Goal: Information Seeking & Learning: Check status

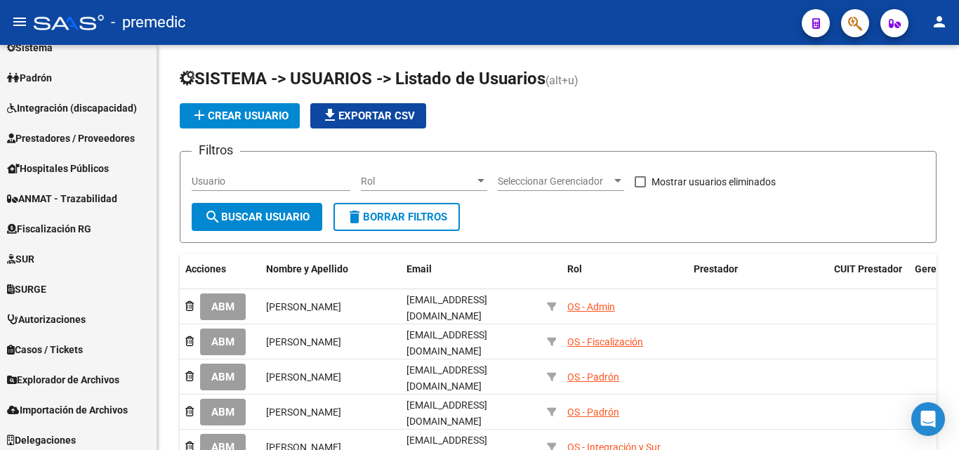
scroll to position [174, 0]
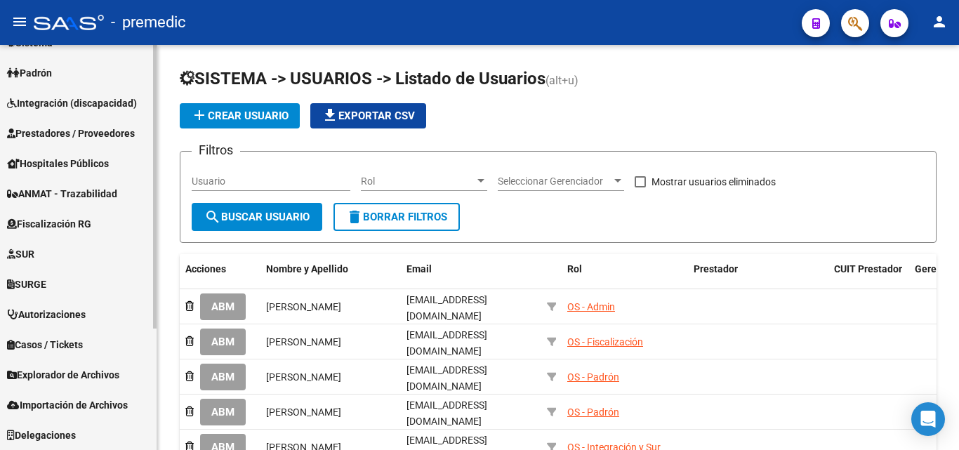
click at [67, 230] on span "Fiscalización RG" at bounding box center [49, 223] width 84 height 15
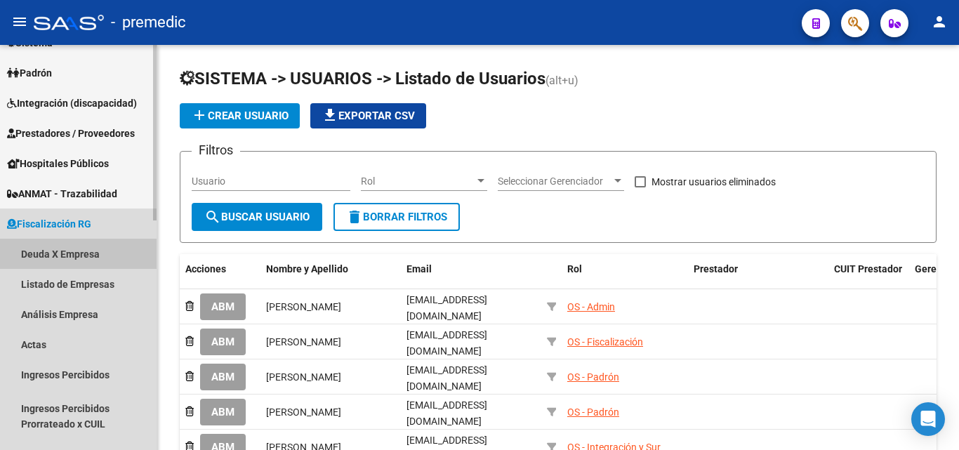
click at [84, 256] on link "Deuda X Empresa" at bounding box center [78, 254] width 157 height 30
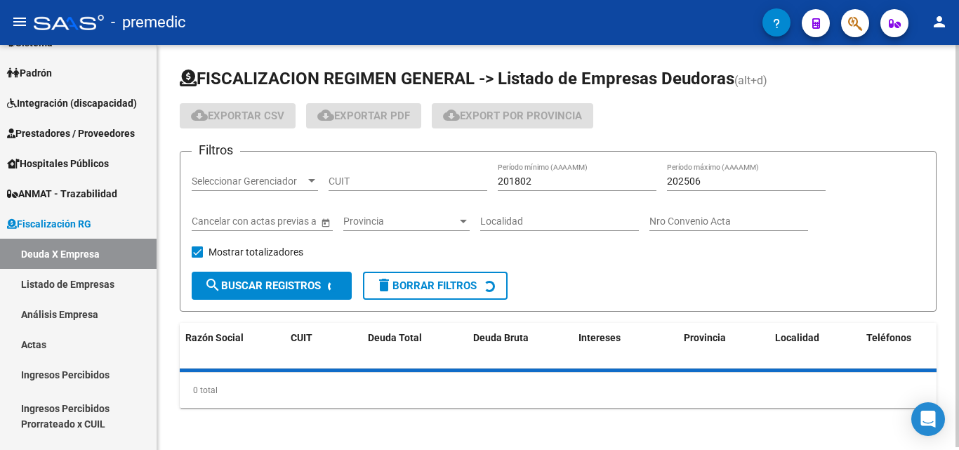
click at [364, 186] on input "CUIT" at bounding box center [408, 181] width 159 height 12
paste input "30-71684388-9"
type input "30-71684388-9"
click at [778, 180] on input "202506" at bounding box center [746, 181] width 159 height 12
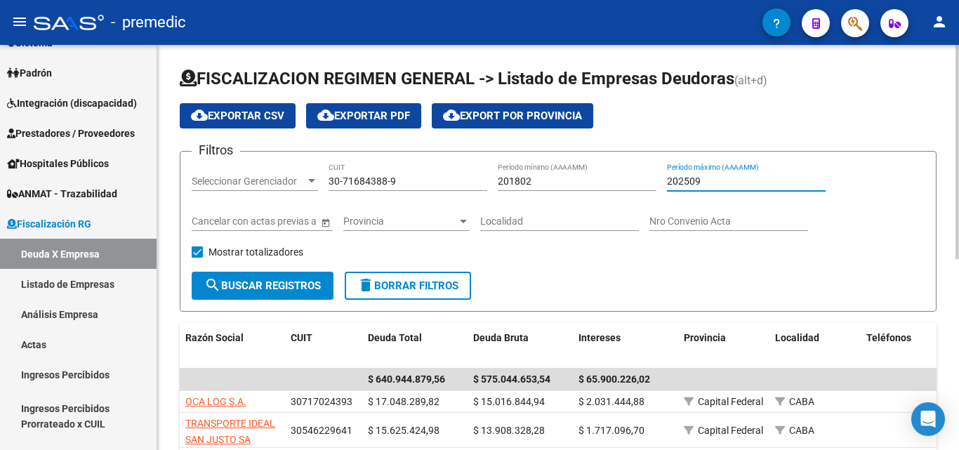
type input "202509"
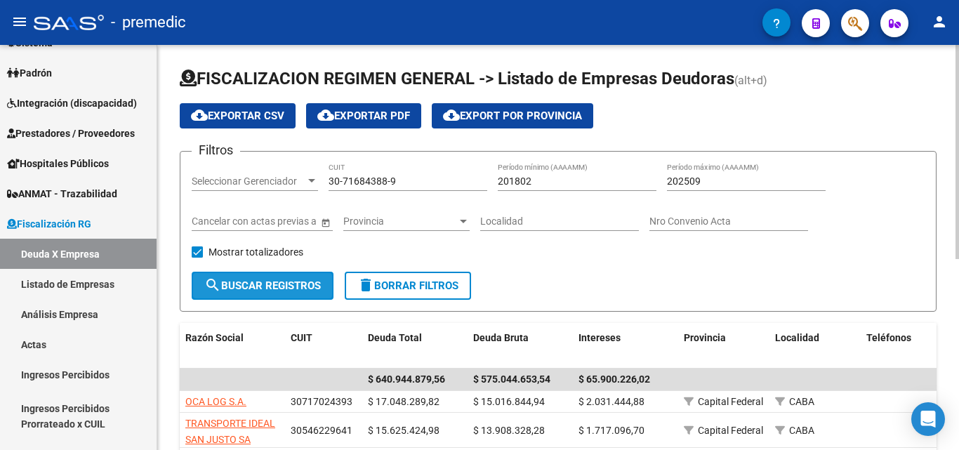
click at [253, 294] on button "search Buscar Registros" at bounding box center [263, 286] width 142 height 28
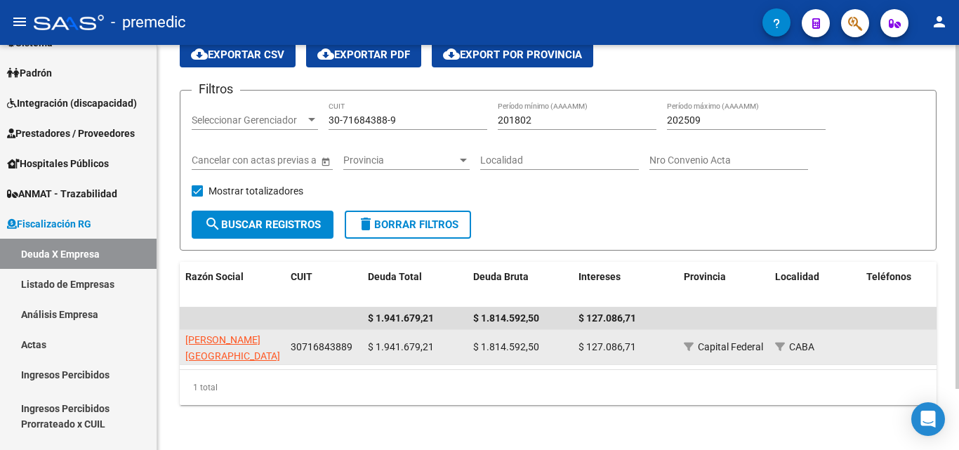
scroll to position [72, 0]
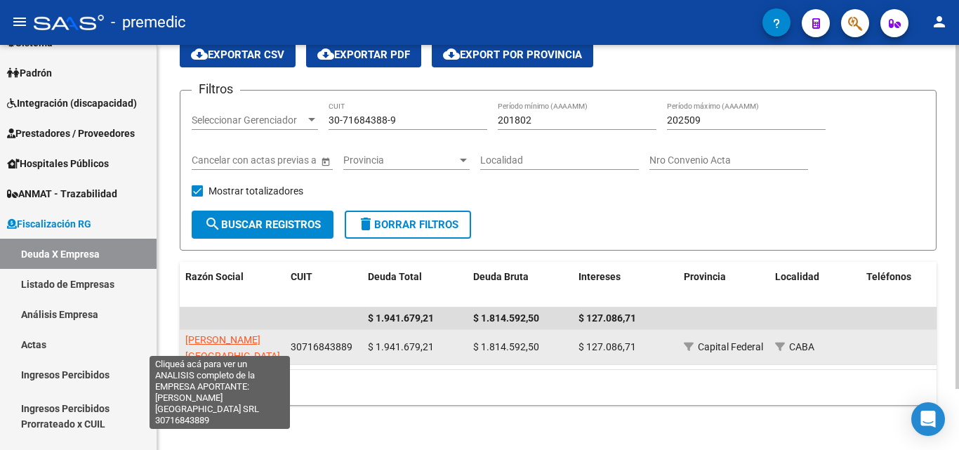
click at [215, 334] on span "[PERSON_NAME][GEOGRAPHIC_DATA] SRL" at bounding box center [232, 356] width 95 height 44
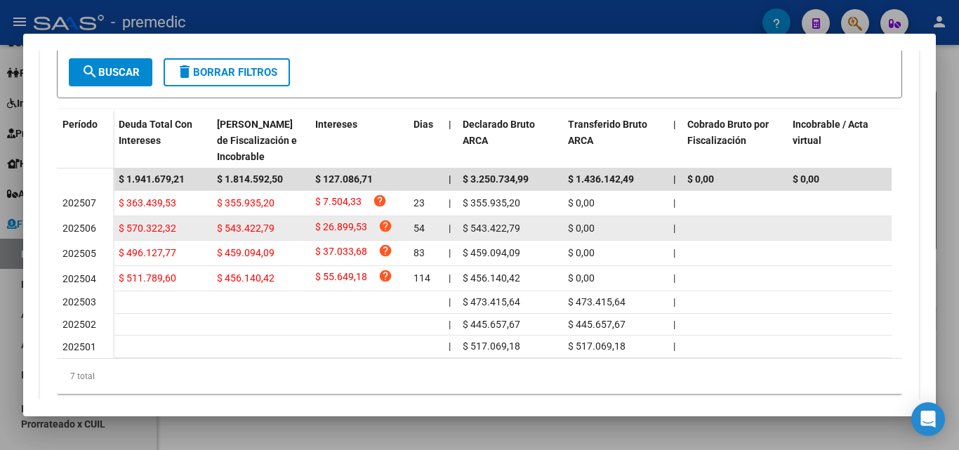
scroll to position [421, 0]
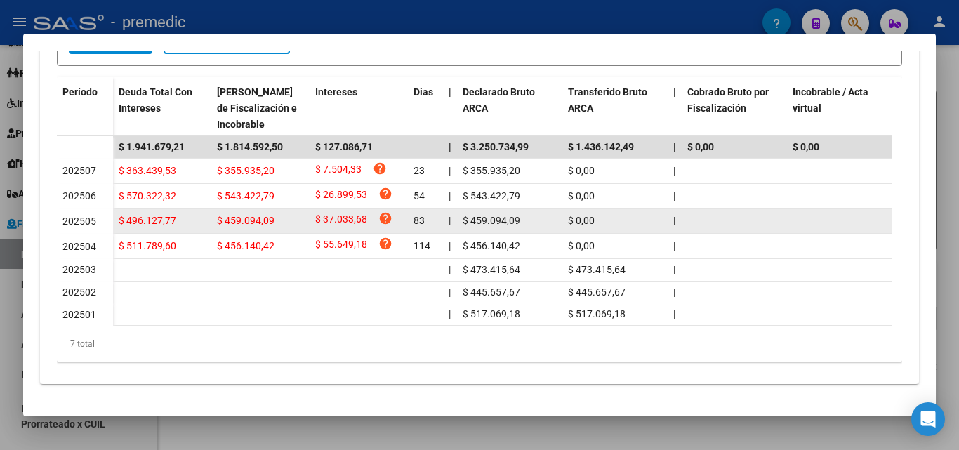
click at [69, 215] on span "202505" at bounding box center [79, 220] width 34 height 11
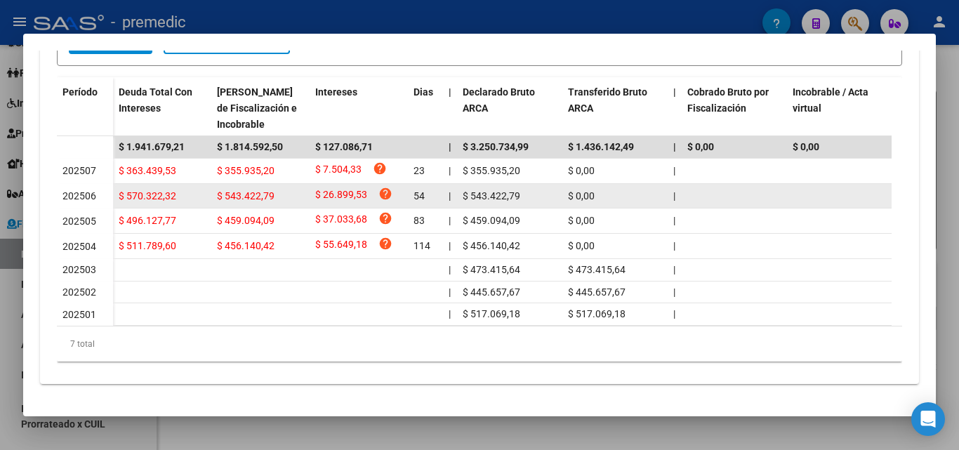
click at [69, 190] on span "202506" at bounding box center [79, 195] width 34 height 11
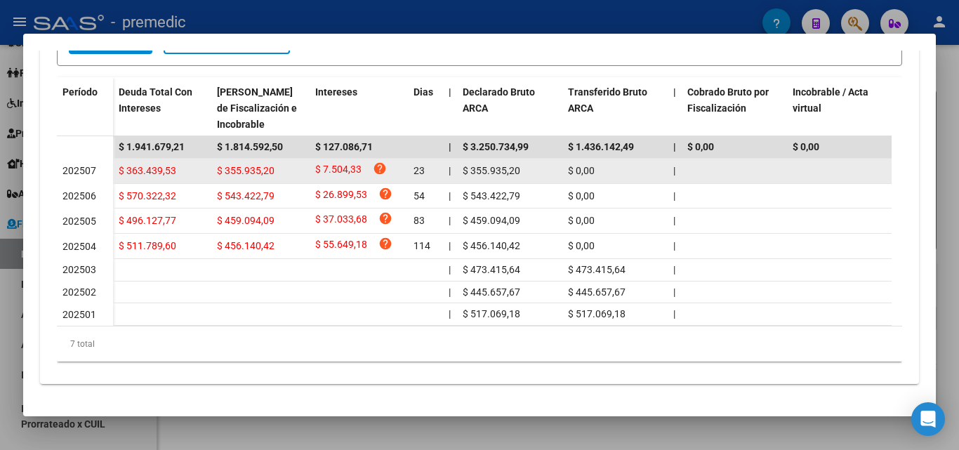
click at [75, 165] on span "202507" at bounding box center [79, 170] width 34 height 11
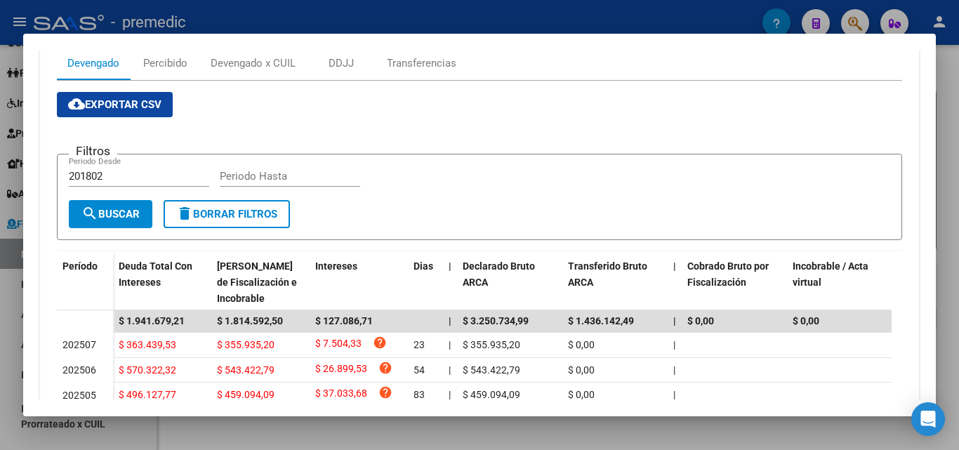
scroll to position [140, 0]
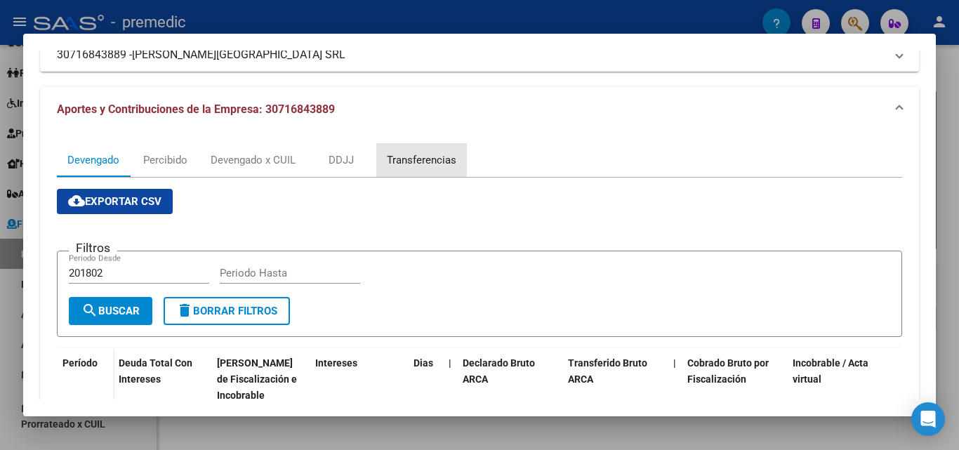
click at [435, 171] on div "Transferencias" at bounding box center [421, 160] width 91 height 34
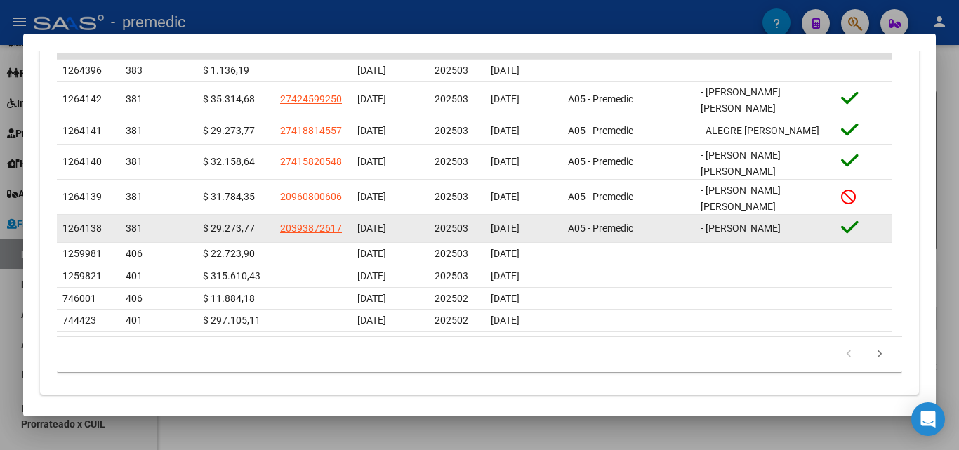
scroll to position [284, 0]
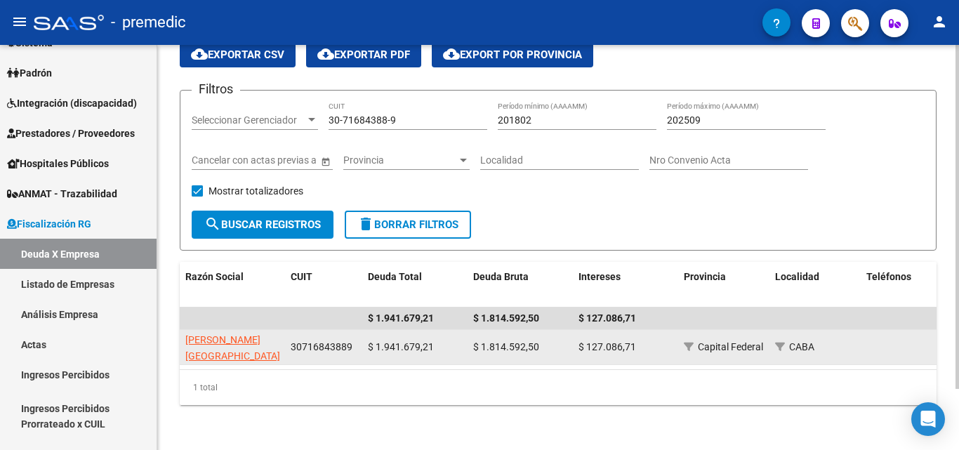
click at [196, 330] on datatable-body-cell "[PERSON_NAME][GEOGRAPHIC_DATA] SRL" at bounding box center [232, 347] width 105 height 34
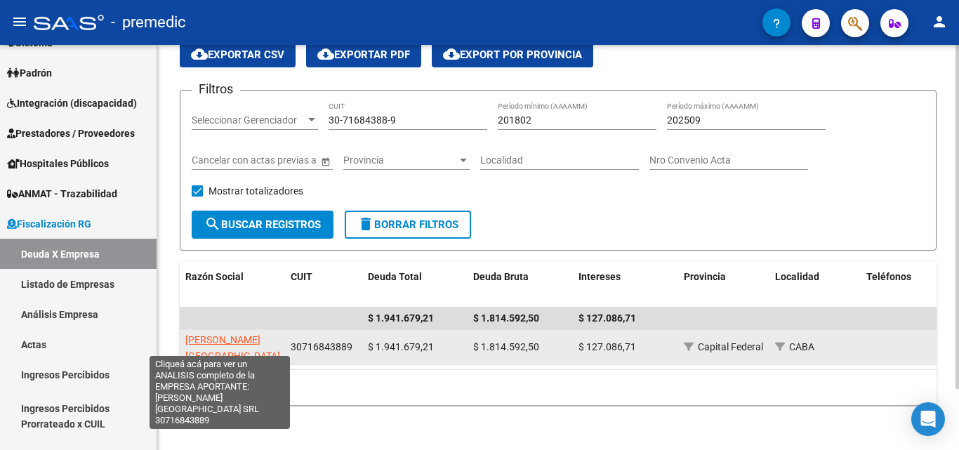
click at [201, 334] on span "[PERSON_NAME][GEOGRAPHIC_DATA] SRL" at bounding box center [232, 356] width 95 height 44
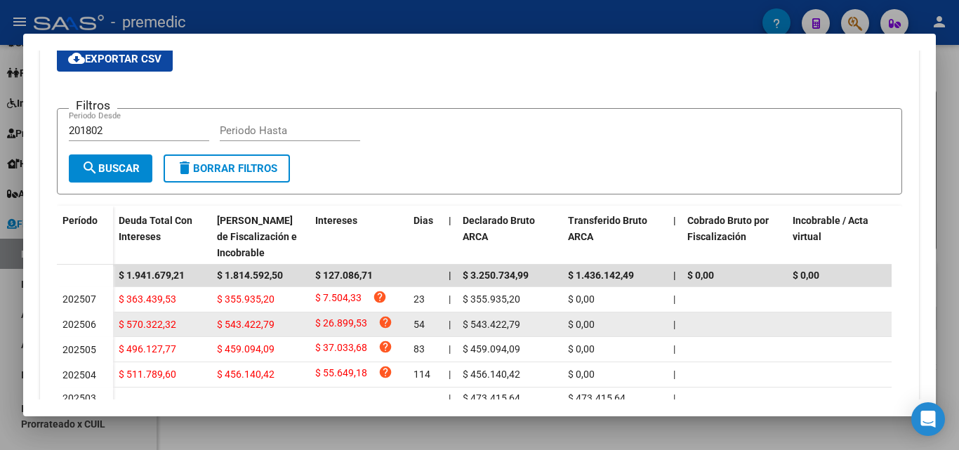
scroll to position [351, 0]
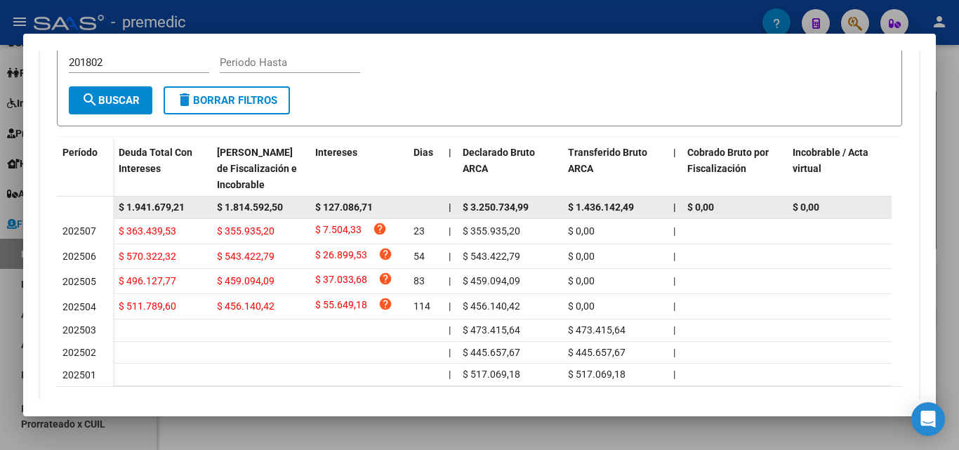
click at [259, 200] on div "$ 1.814.592,50" at bounding box center [260, 207] width 87 height 16
click at [241, 212] on span "$ 1.814.592,50" at bounding box center [250, 206] width 66 height 11
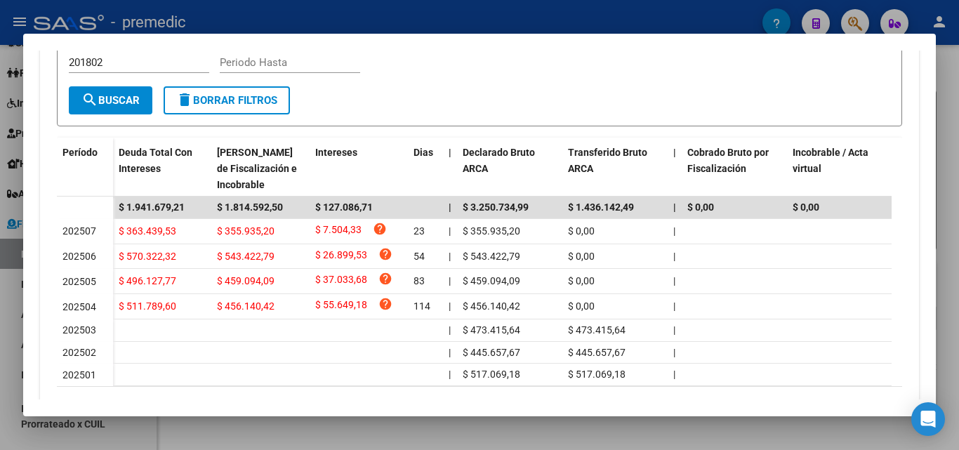
copy span "$ 1.814.592,50"
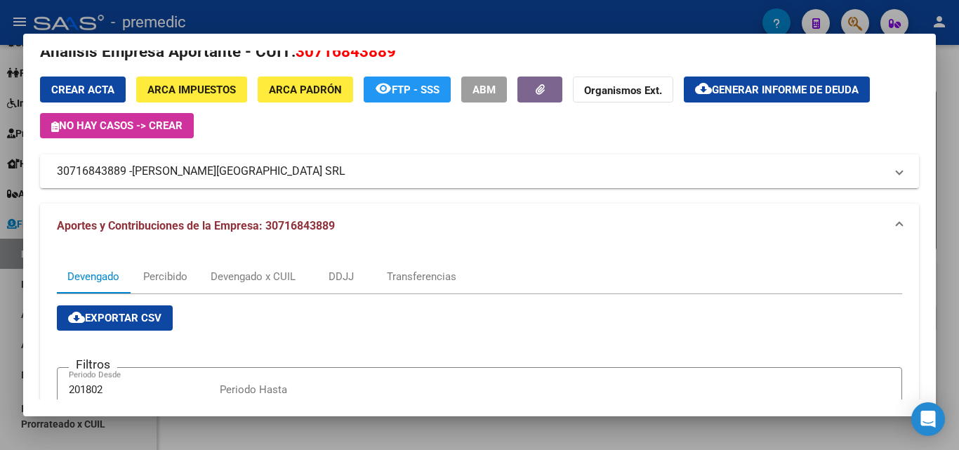
scroll to position [0, 0]
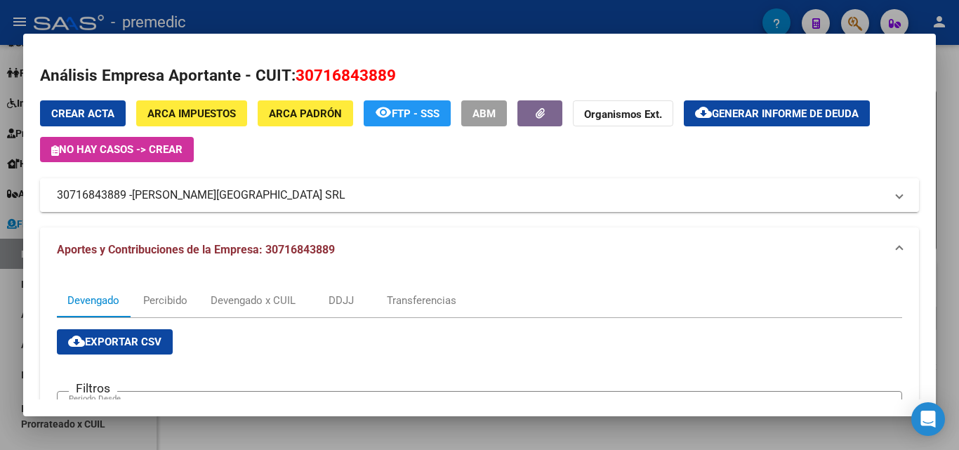
drag, startPoint x: 275, startPoint y: 194, endPoint x: 265, endPoint y: 194, distance: 9.9
click at [265, 194] on mat-panel-title "30716843889 - [PERSON_NAME][GEOGRAPHIC_DATA] SRL" at bounding box center [471, 195] width 828 height 17
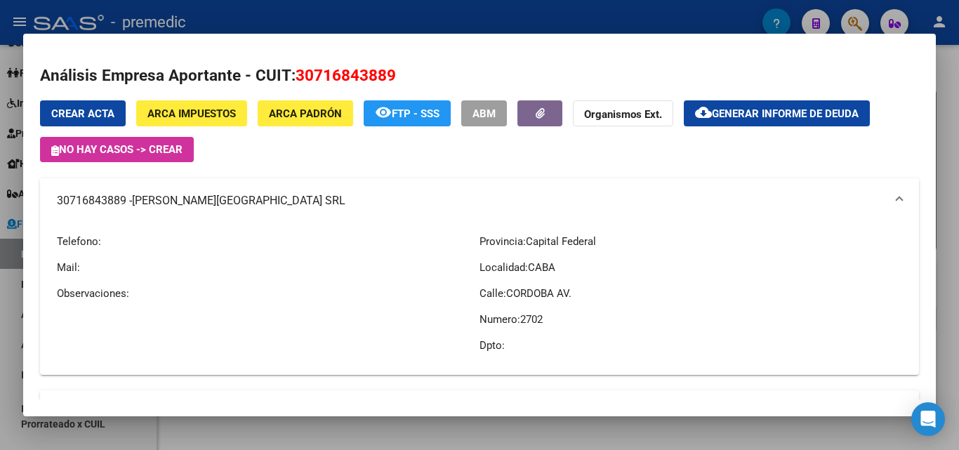
copy mat-panel-title "30716843889 - [PERSON_NAME][GEOGRAPHIC_DATA] SRL"
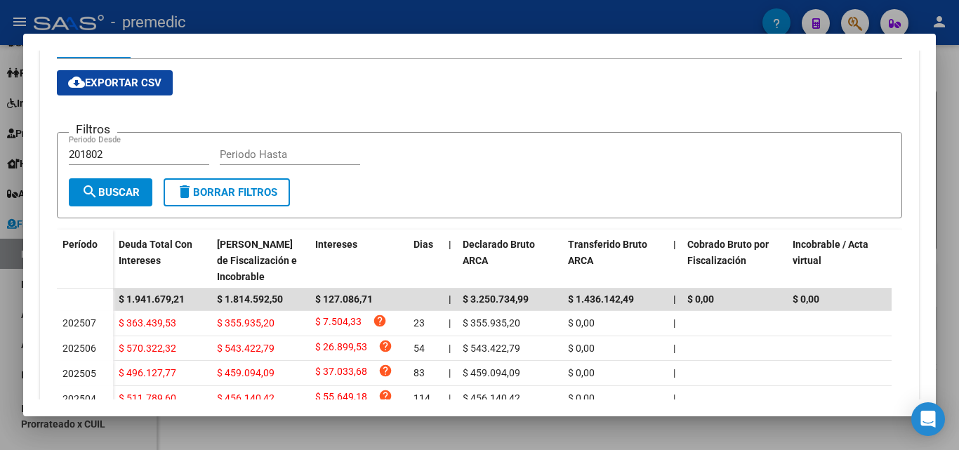
scroll to position [562, 0]
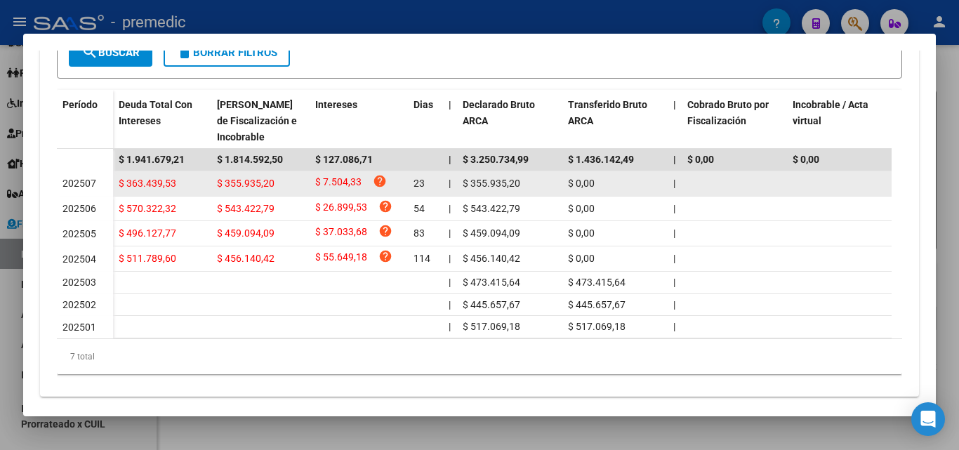
drag, startPoint x: 274, startPoint y: 142, endPoint x: 240, endPoint y: 173, distance: 45.7
click at [273, 142] on div "[PERSON_NAME] de Fiscalización e Incobrable" at bounding box center [260, 121] width 87 height 48
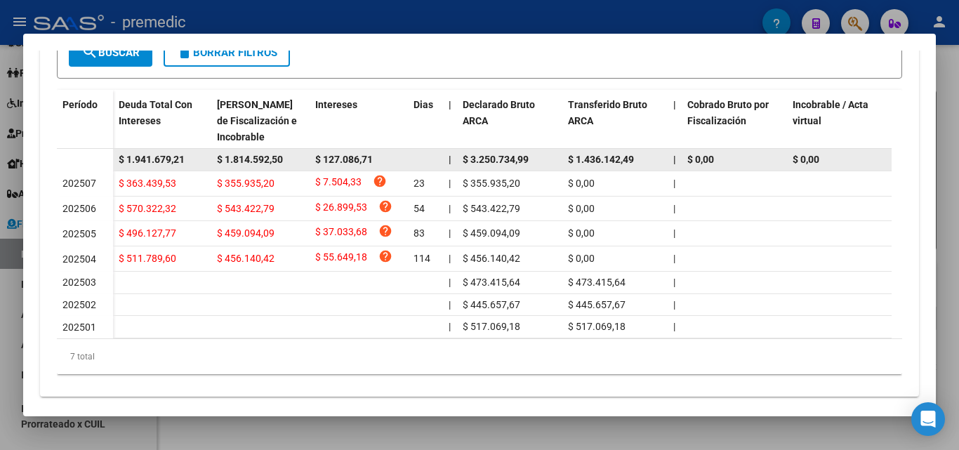
click at [246, 164] on span "$ 1.814.592,50" at bounding box center [250, 159] width 66 height 11
copy span "$ 1.814.592,50"
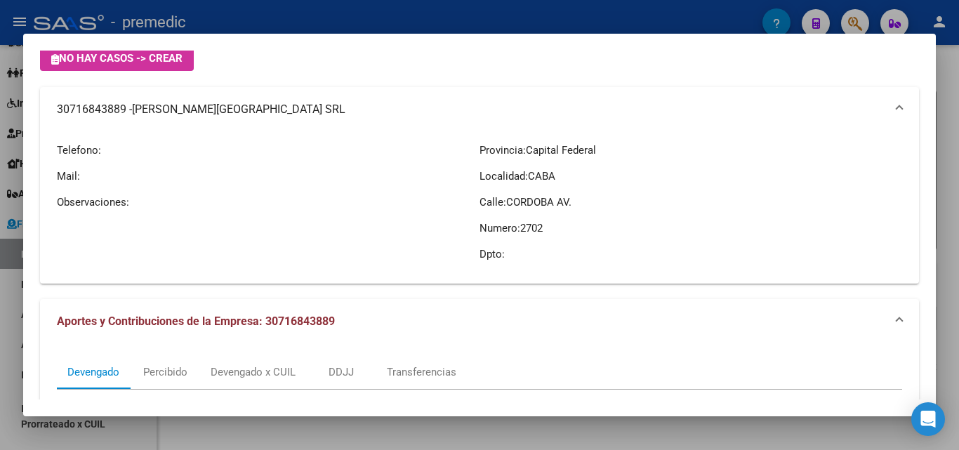
scroll to position [0, 0]
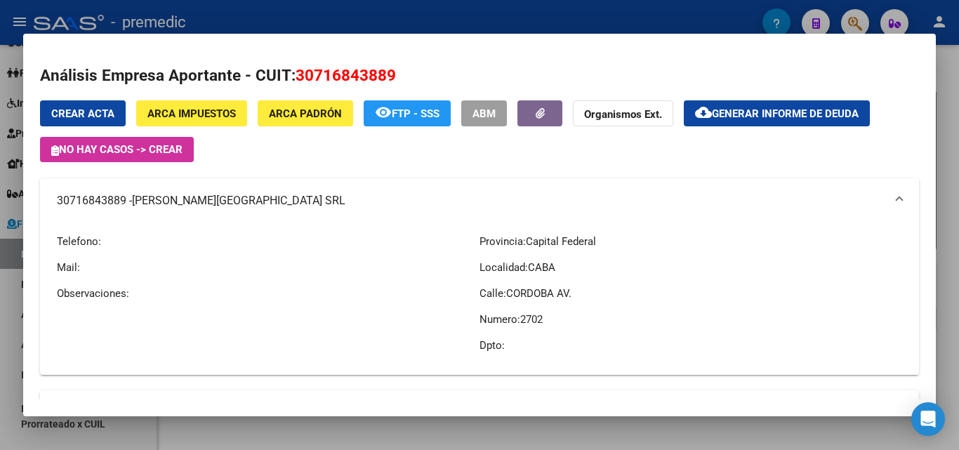
click at [277, 113] on span "ARCA Padrón" at bounding box center [305, 113] width 73 height 13
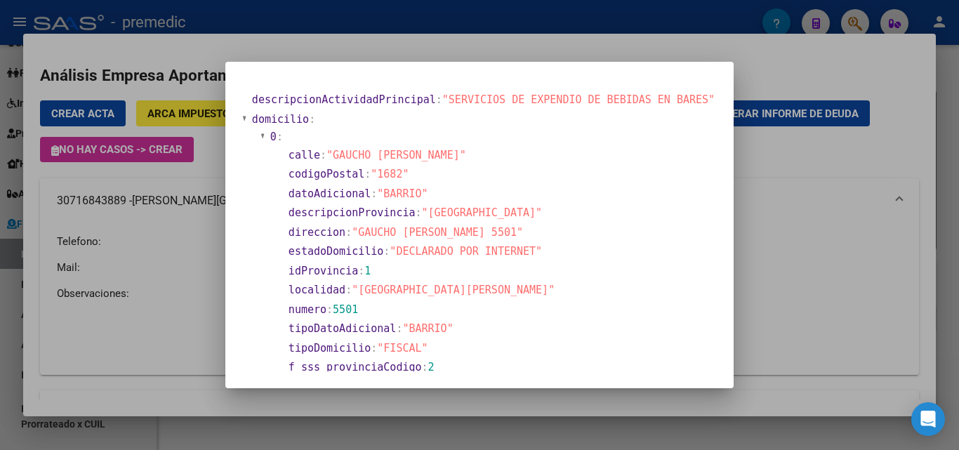
drag, startPoint x: 335, startPoint y: 149, endPoint x: 435, endPoint y: 160, distance: 100.3
click at [433, 158] on section "calle : "GAUCHO [PERSON_NAME]"" at bounding box center [500, 155] width 422 height 16
drag, startPoint x: 390, startPoint y: 227, endPoint x: 479, endPoint y: 239, distance: 89.9
click at [479, 239] on section "direccion : "GAUCHO [PERSON_NAME] 5501"" at bounding box center [500, 233] width 422 height 16
click at [400, 284] on span ""[GEOGRAPHIC_DATA][PERSON_NAME]"" at bounding box center [453, 290] width 203 height 13
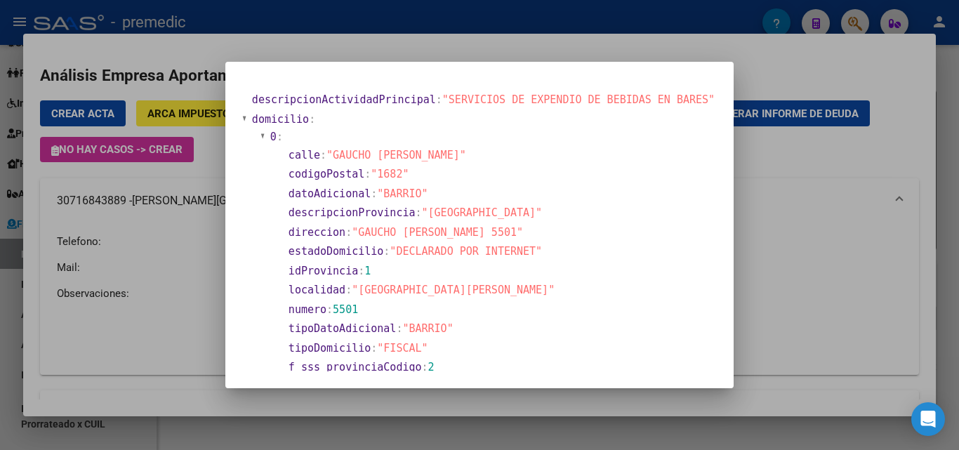
click at [400, 284] on span ""[GEOGRAPHIC_DATA][PERSON_NAME]"" at bounding box center [453, 290] width 203 height 13
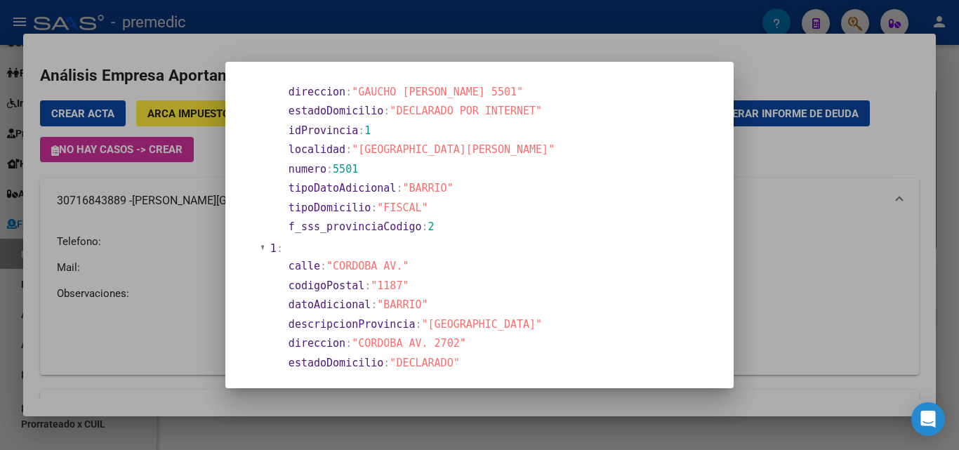
scroll to position [281, 0]
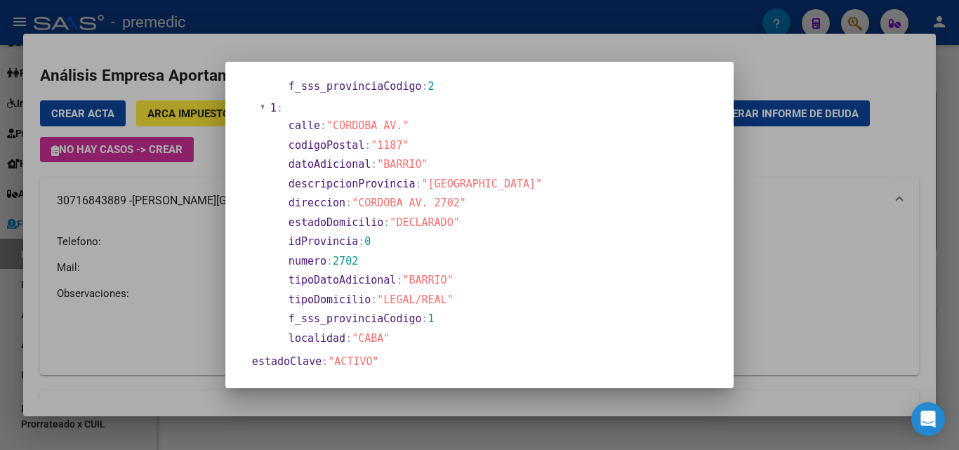
drag, startPoint x: 390, startPoint y: 198, endPoint x: 458, endPoint y: 204, distance: 69.1
click at [458, 204] on span ""CORDOBA AV. 2702"" at bounding box center [409, 203] width 114 height 13
click at [397, 135] on section "calle : "CORDOBA AV."" at bounding box center [499, 126] width 425 height 19
click at [416, 164] on span ""BARRIO"" at bounding box center [402, 164] width 51 height 13
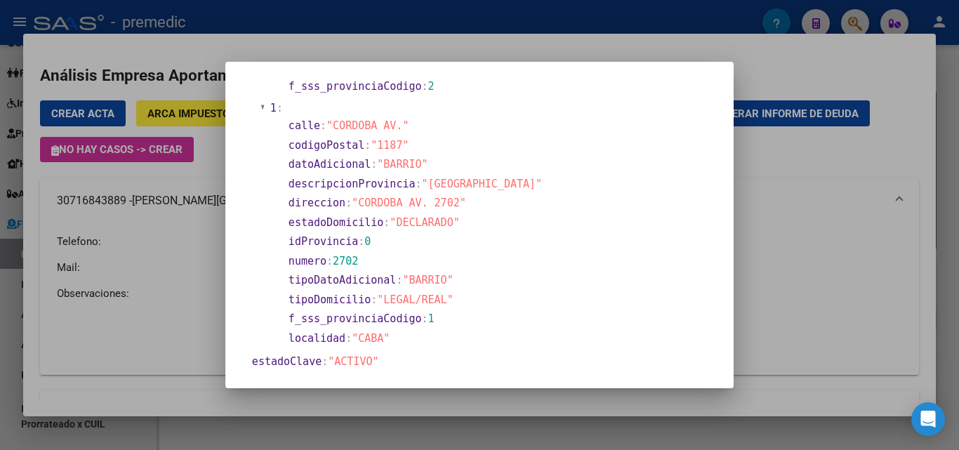
click at [416, 164] on span ""BARRIO"" at bounding box center [402, 164] width 51 height 13
click at [438, 199] on span ""CORDOBA AV. 2702"" at bounding box center [409, 203] width 114 height 13
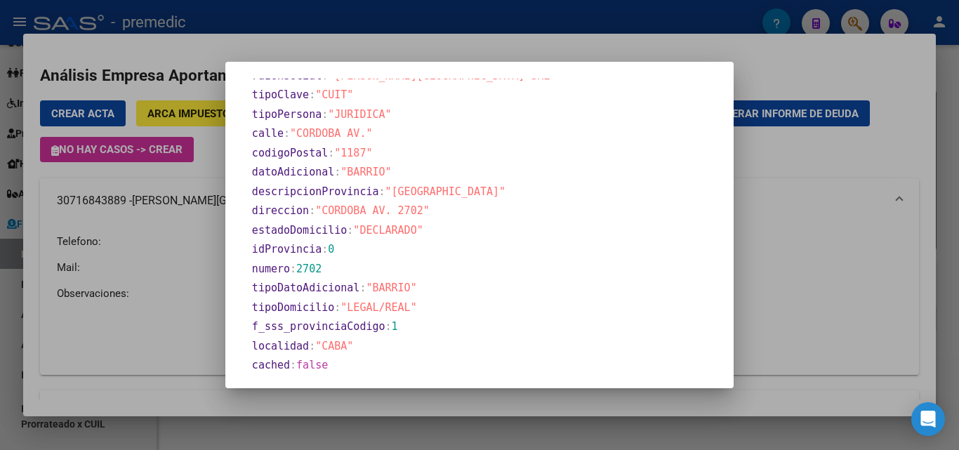
scroll to position [632, 0]
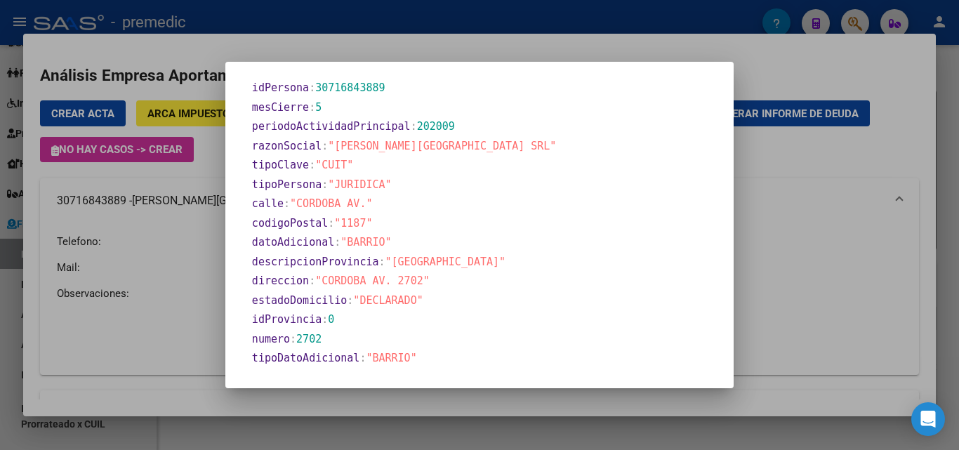
drag, startPoint x: 469, startPoint y: 148, endPoint x: 335, endPoint y: 135, distance: 134.7
click at [394, 148] on span ""[PERSON_NAME][GEOGRAPHIC_DATA] SRL"" at bounding box center [442, 146] width 228 height 13
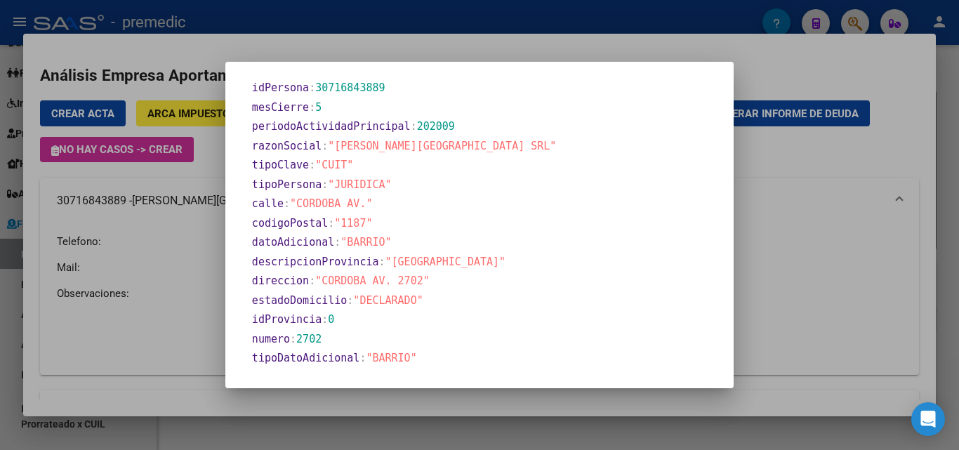
click at [361, 187] on span ""JURIDICA"" at bounding box center [359, 184] width 63 height 13
click at [362, 187] on span ""JURIDICA"" at bounding box center [359, 184] width 63 height 13
click at [420, 256] on span ""[GEOGRAPHIC_DATA]"" at bounding box center [445, 262] width 121 height 13
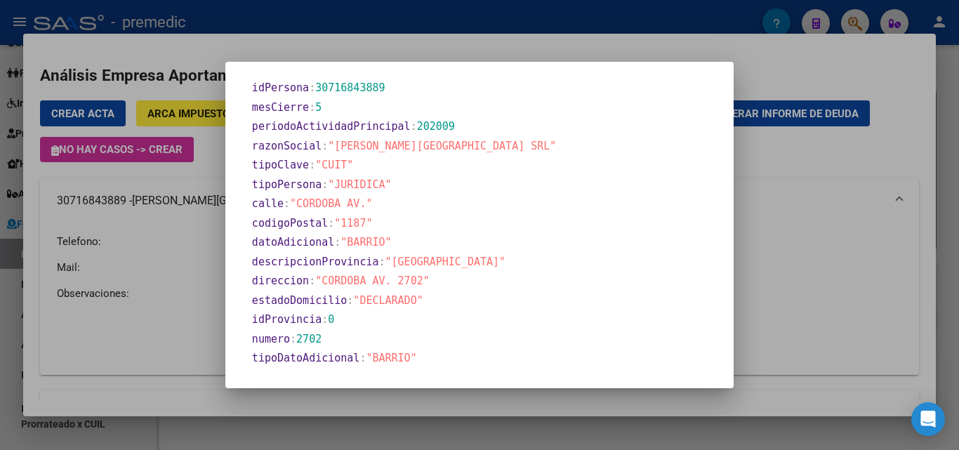
click at [420, 256] on span ""[GEOGRAPHIC_DATA]"" at bounding box center [445, 262] width 121 height 13
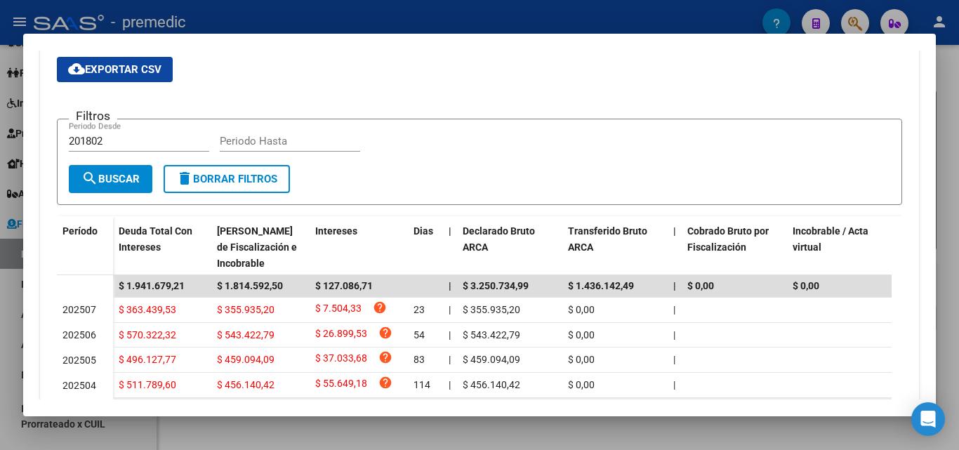
scroll to position [562, 0]
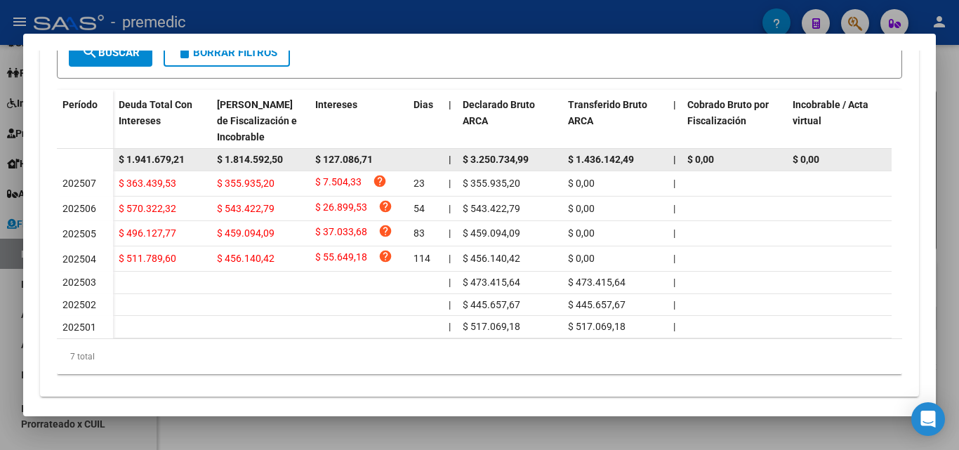
click at [242, 168] on datatable-body-cell "$ 1.814.592,50" at bounding box center [260, 160] width 98 height 22
click at [247, 162] on span "$ 1.814.592,50" at bounding box center [250, 159] width 66 height 11
copy span "$ 1.814.592,50"
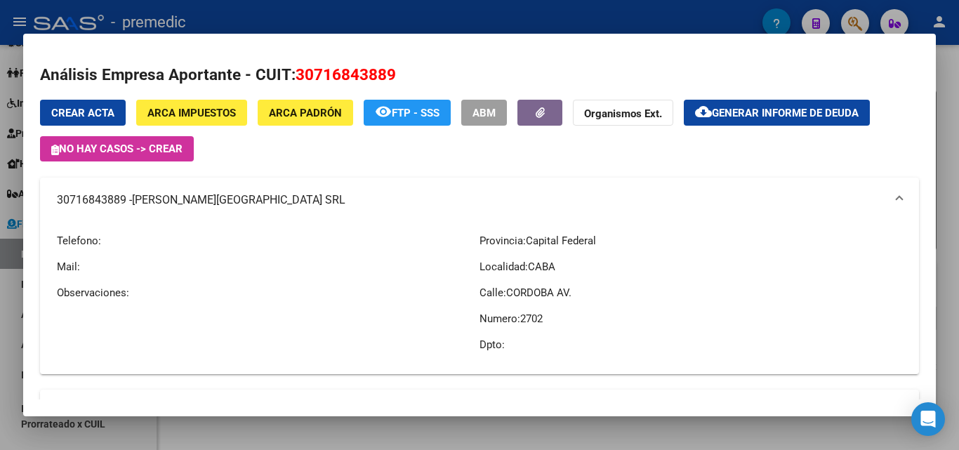
scroll to position [0, 0]
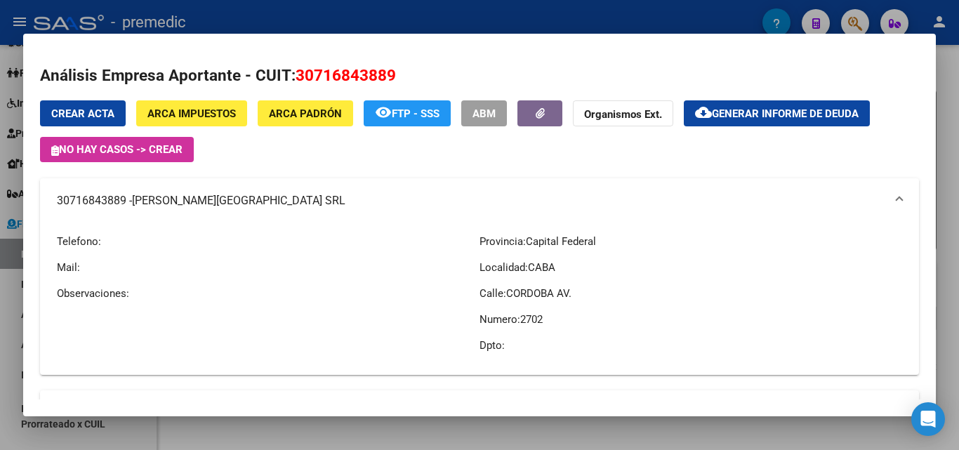
click at [308, 112] on span "ARCA Padrón" at bounding box center [305, 113] width 73 height 13
click at [104, 201] on mat-panel-title "30716843889 - [PERSON_NAME][GEOGRAPHIC_DATA] SRL" at bounding box center [471, 200] width 828 height 17
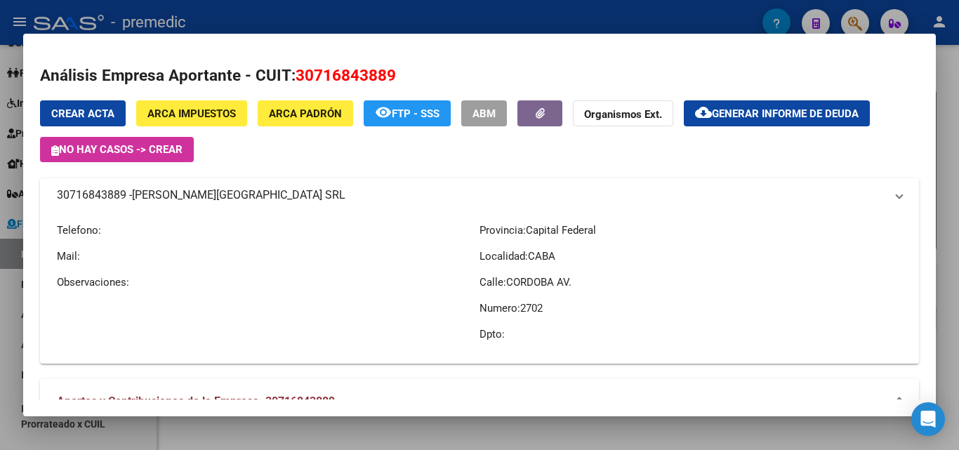
click at [104, 201] on mat-panel-title "30716843889 - [PERSON_NAME][GEOGRAPHIC_DATA] SRL" at bounding box center [471, 195] width 828 height 17
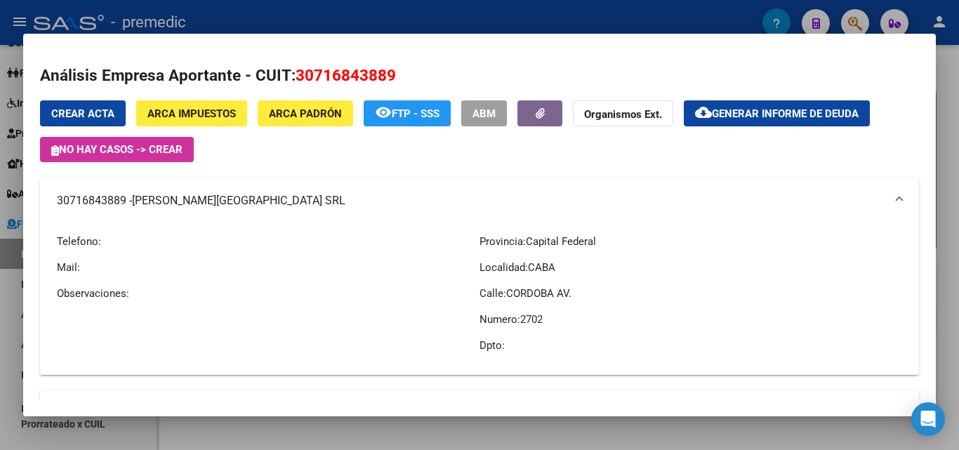
copy mat-panel-title "30716843889"
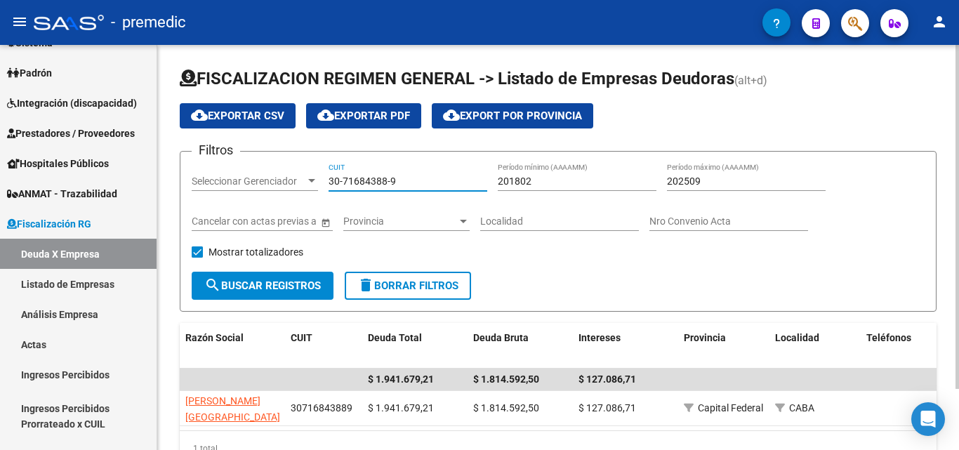
drag, startPoint x: 413, startPoint y: 184, endPoint x: 220, endPoint y: 184, distance: 193.7
click at [220, 184] on div "Filtros Seleccionar Gerenciador Seleccionar Gerenciador 30-71684388-9 CUIT 2018…" at bounding box center [558, 217] width 733 height 109
paste input "58008261-7"
type input "30-58008261-7"
click at [258, 288] on span "search Buscar Registros" at bounding box center [262, 285] width 117 height 13
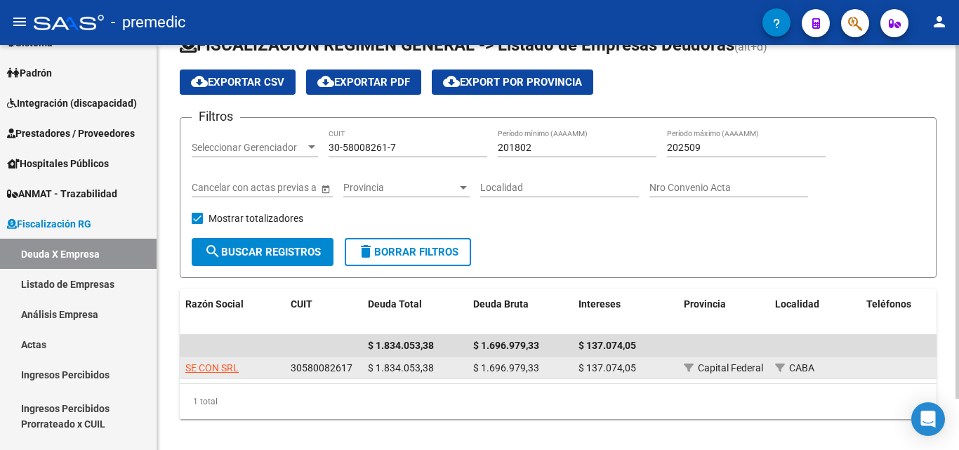
scroll to position [59, 0]
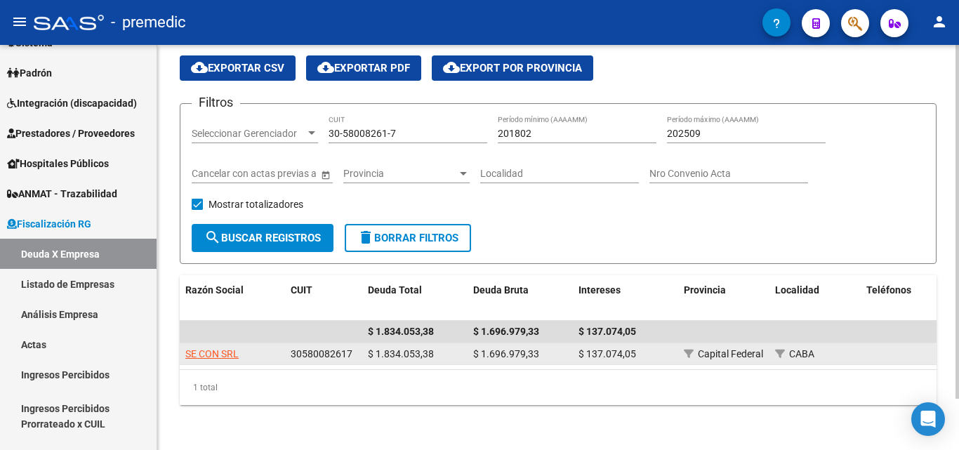
click at [222, 346] on app-link-go-to "SE CON SRL" at bounding box center [211, 354] width 53 height 16
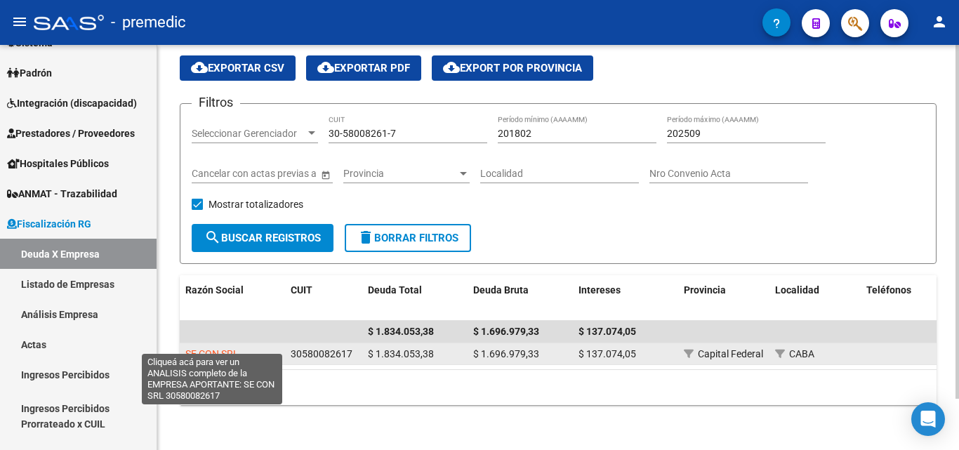
click at [223, 348] on span "SE CON SRL" at bounding box center [211, 353] width 53 height 11
copy span "SRL"
type textarea "30580082617"
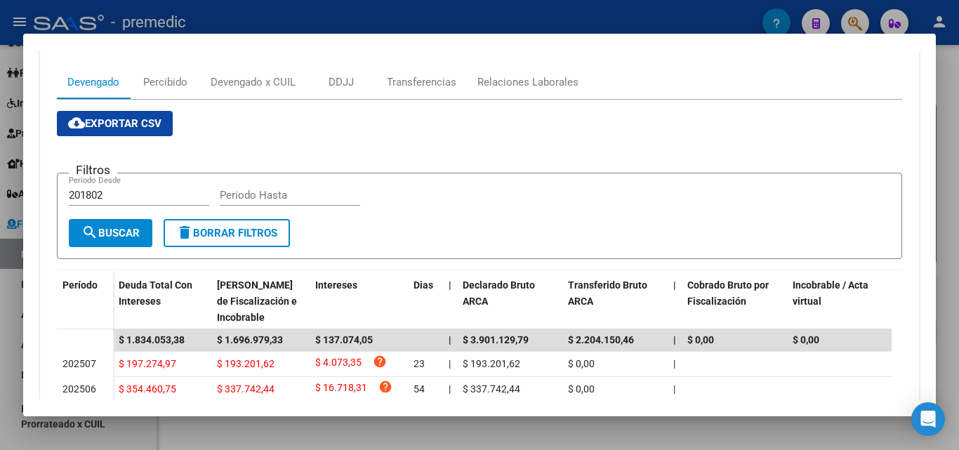
scroll to position [351, 0]
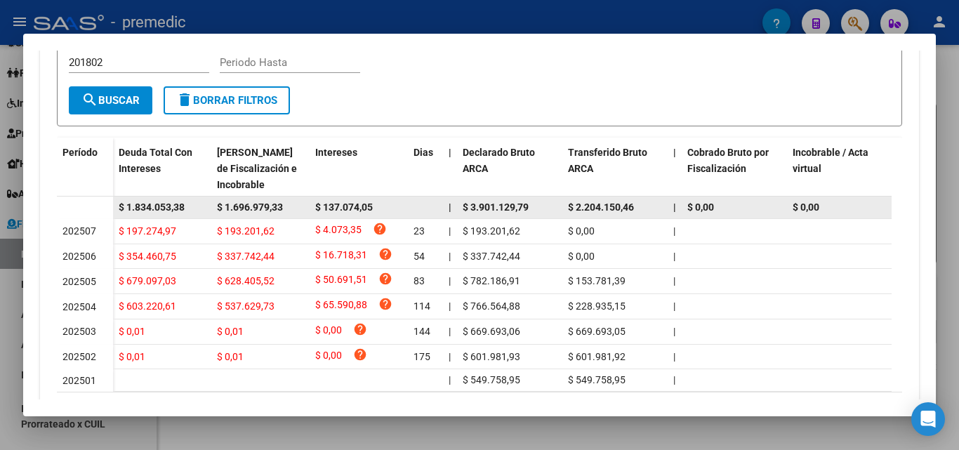
click at [260, 204] on span "$ 1.696.979,33" at bounding box center [250, 206] width 66 height 11
copy span "$ 1.696.979,33"
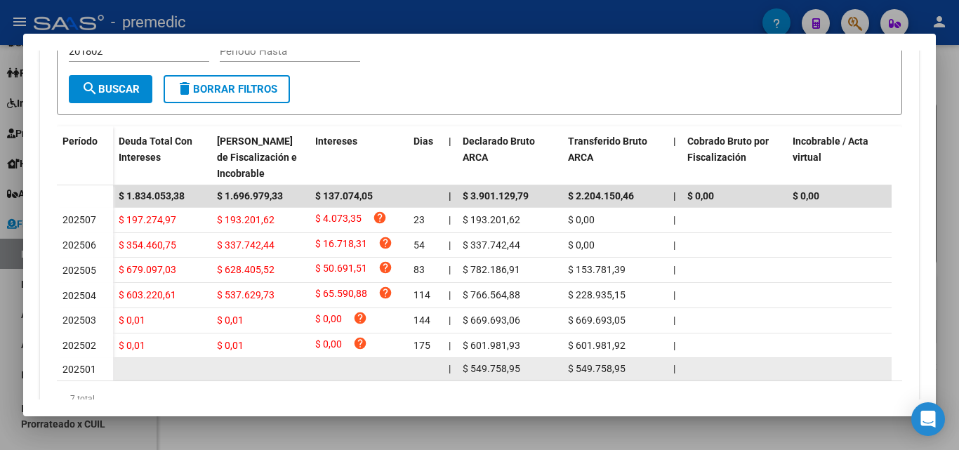
scroll to position [362, 0]
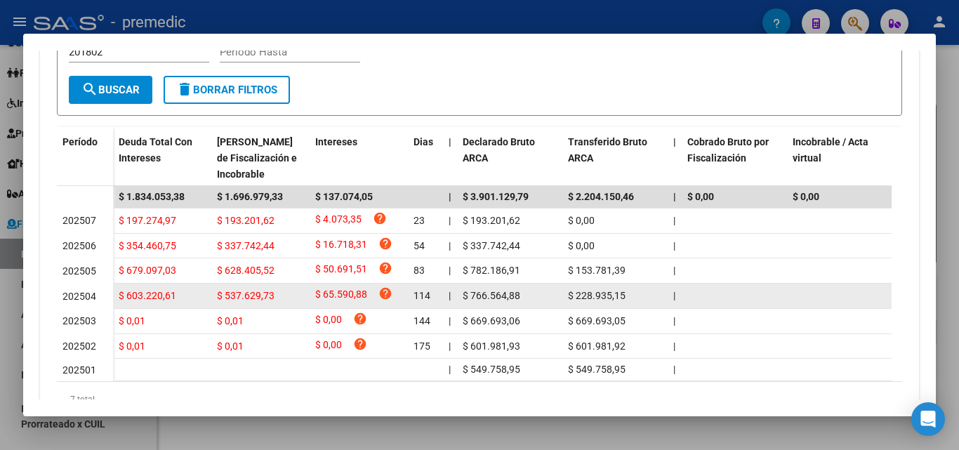
drag, startPoint x: 91, startPoint y: 299, endPoint x: 62, endPoint y: 291, distance: 29.8
click at [62, 291] on div "202504" at bounding box center [84, 297] width 45 height 16
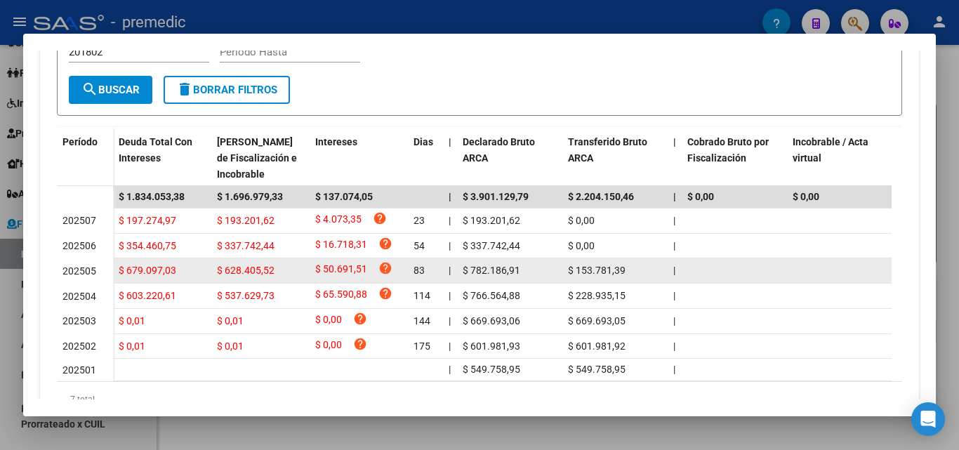
click at [72, 277] on span "202505" at bounding box center [79, 270] width 34 height 11
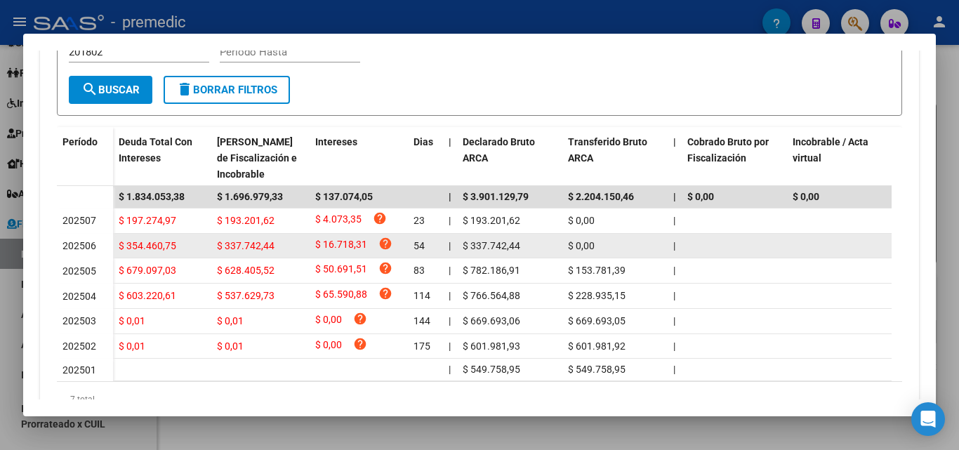
click at [88, 243] on span "202506" at bounding box center [79, 245] width 34 height 11
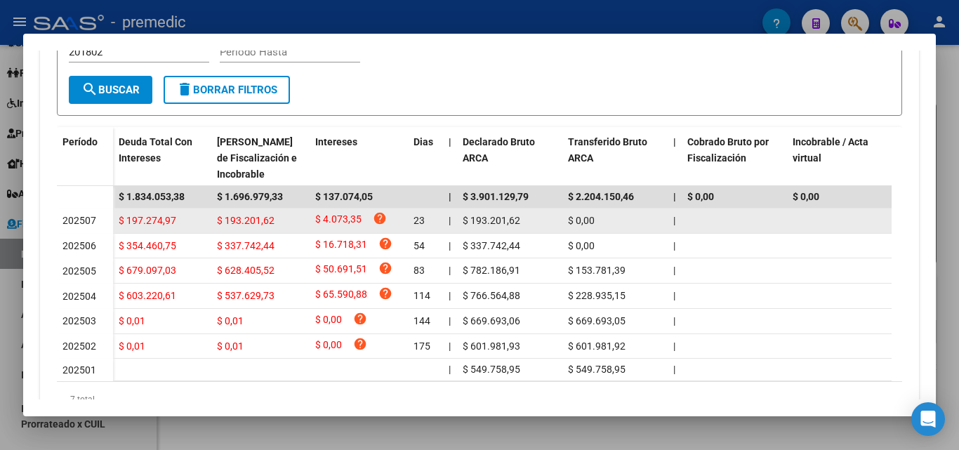
click at [91, 227] on div "202507" at bounding box center [84, 221] width 45 height 16
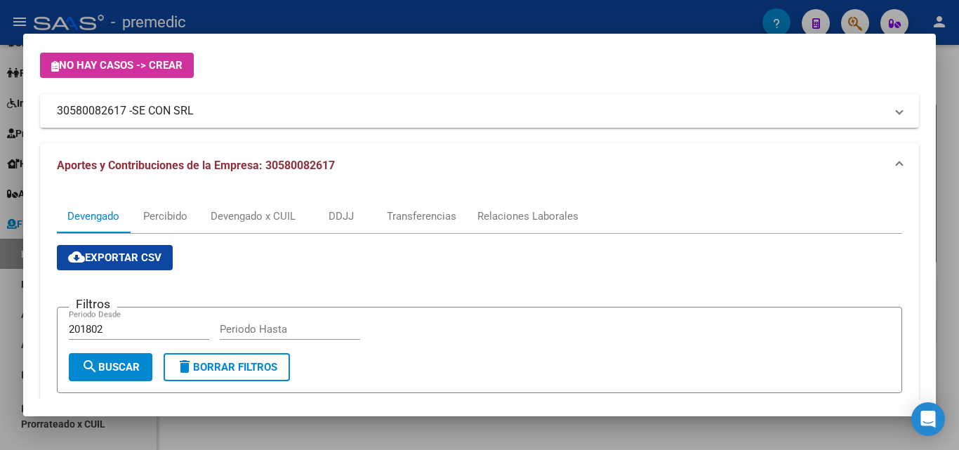
scroll to position [0, 0]
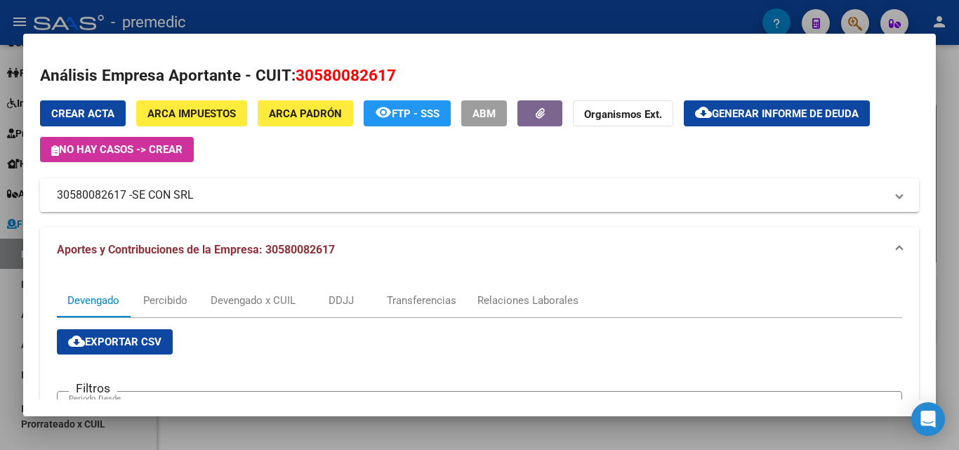
click at [304, 246] on span "Aportes y Contribuciones de la Empresa: 30580082617" at bounding box center [196, 249] width 278 height 13
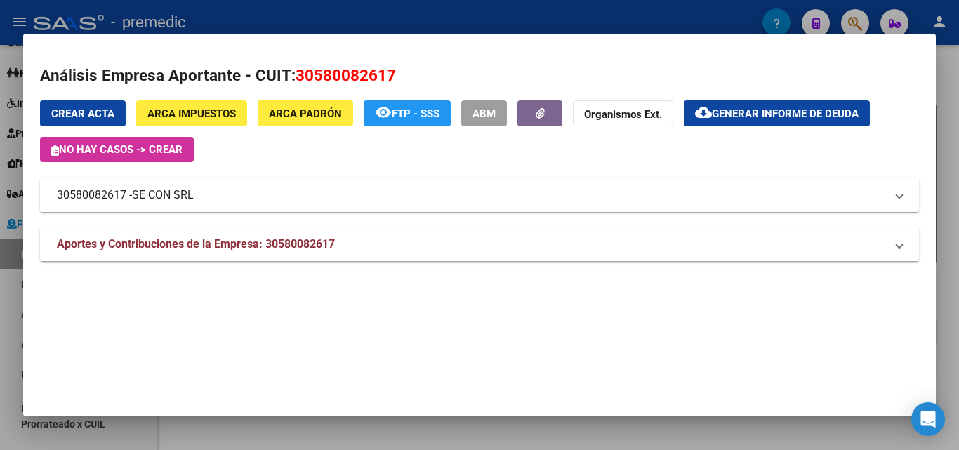
click at [336, 73] on span "30580082617" at bounding box center [346, 75] width 100 height 18
copy span "30580082617"
click at [951, 119] on div at bounding box center [479, 225] width 959 height 450
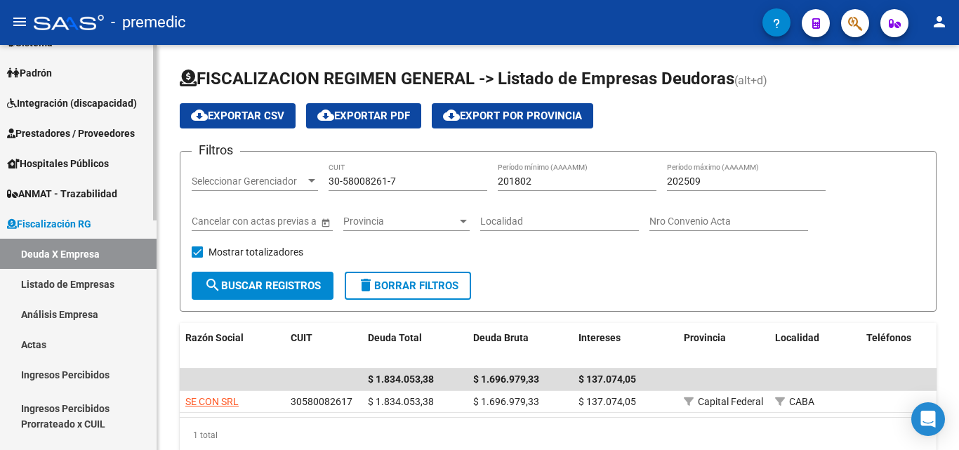
click at [48, 259] on link "Deuda X Empresa" at bounding box center [78, 254] width 157 height 30
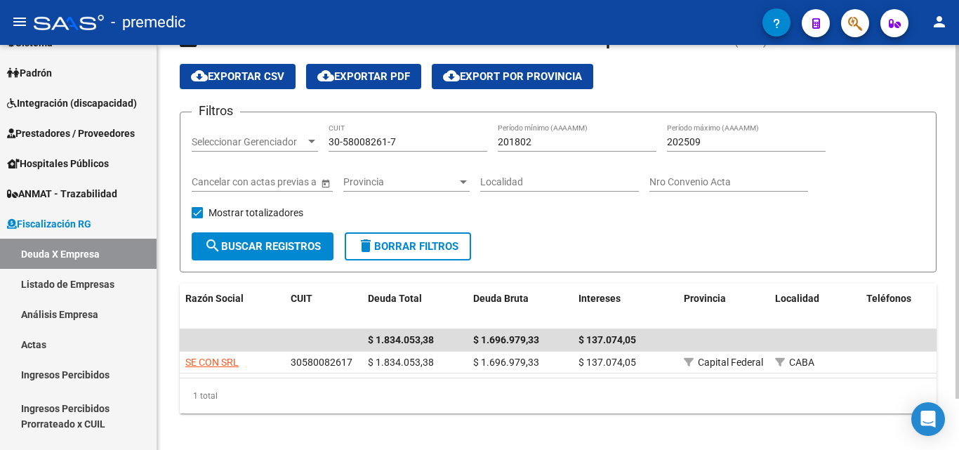
scroll to position [59, 0]
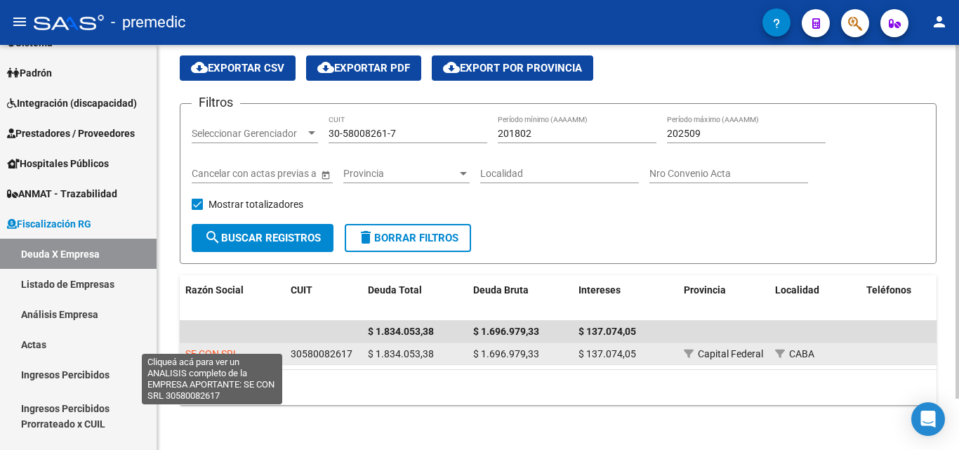
click at [221, 348] on span "SE CON SRL" at bounding box center [211, 353] width 53 height 11
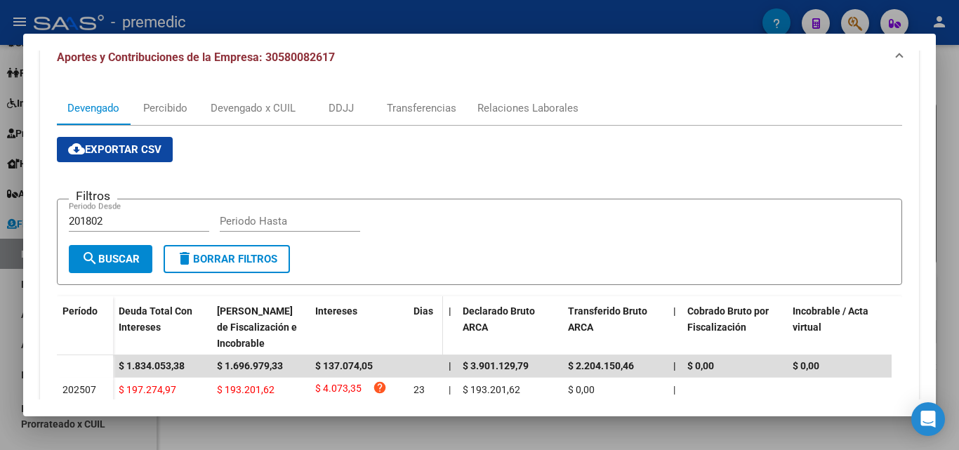
scroll to position [0, 0]
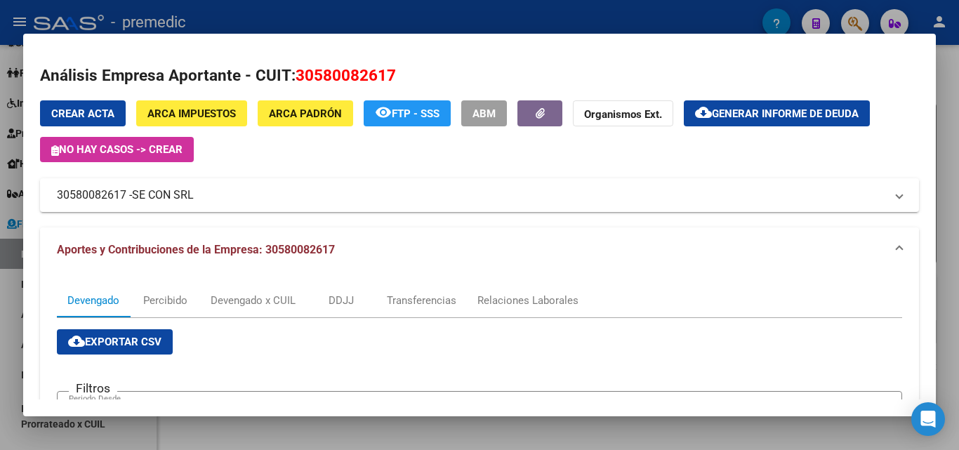
click at [434, 239] on mat-expansion-panel-header "Aportes y Contribuciones de la Empresa: 30580082617" at bounding box center [479, 249] width 879 height 45
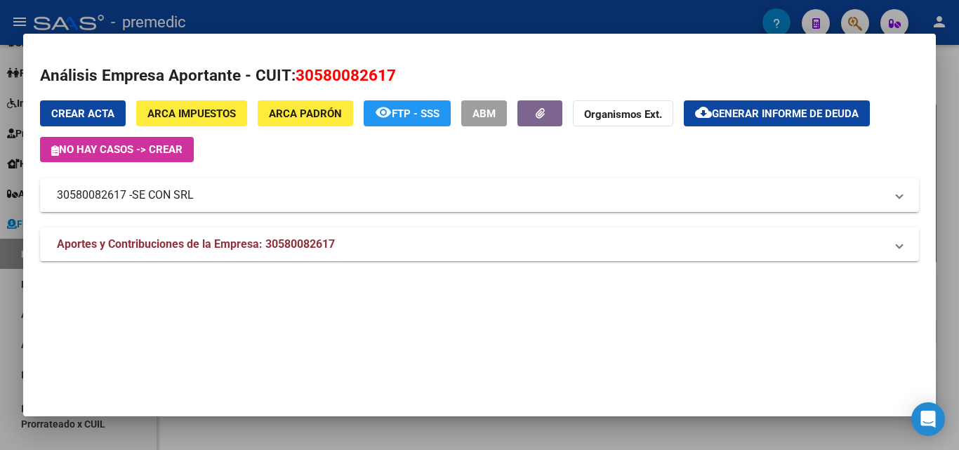
click at [464, 199] on mat-panel-title "30580082617 - SE CON SRL" at bounding box center [471, 195] width 828 height 17
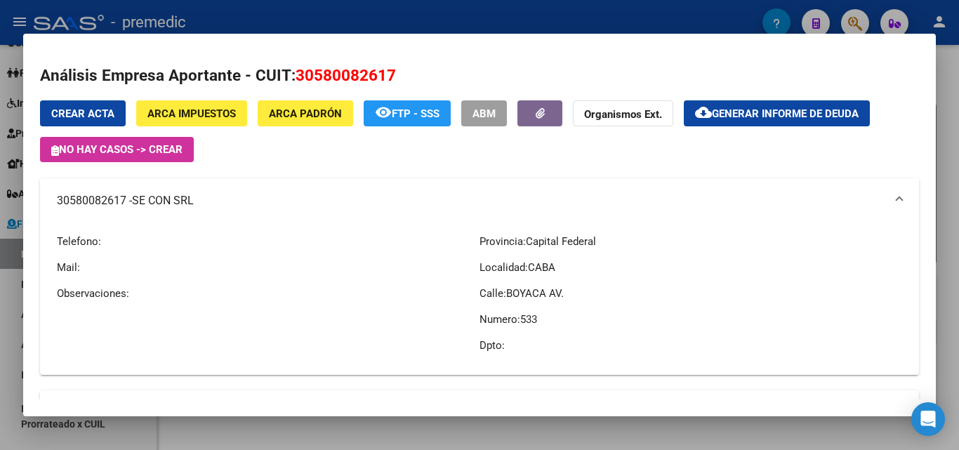
click at [333, 109] on span "ARCA Padrón" at bounding box center [305, 113] width 73 height 13
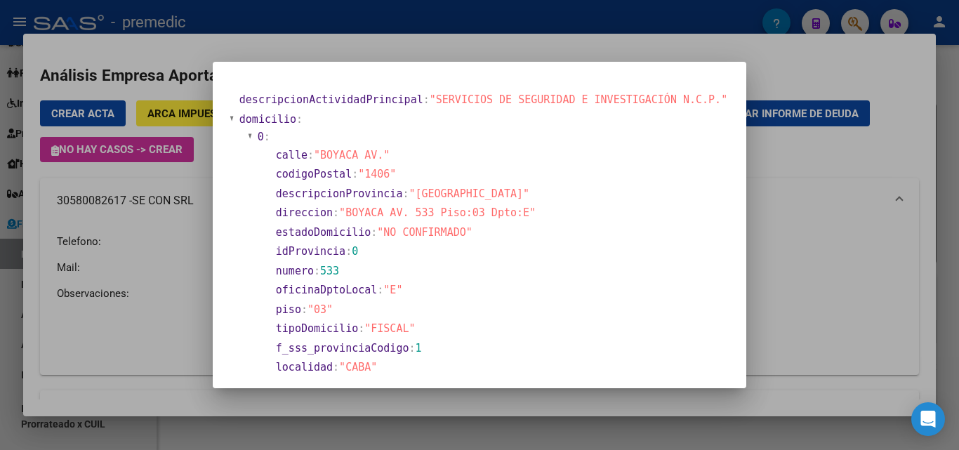
click at [770, 226] on div at bounding box center [479, 225] width 959 height 450
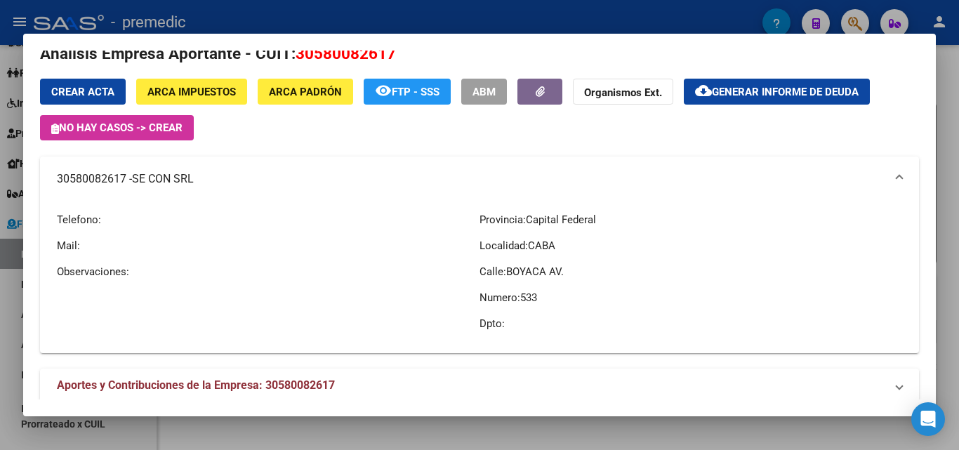
scroll to position [41, 0]
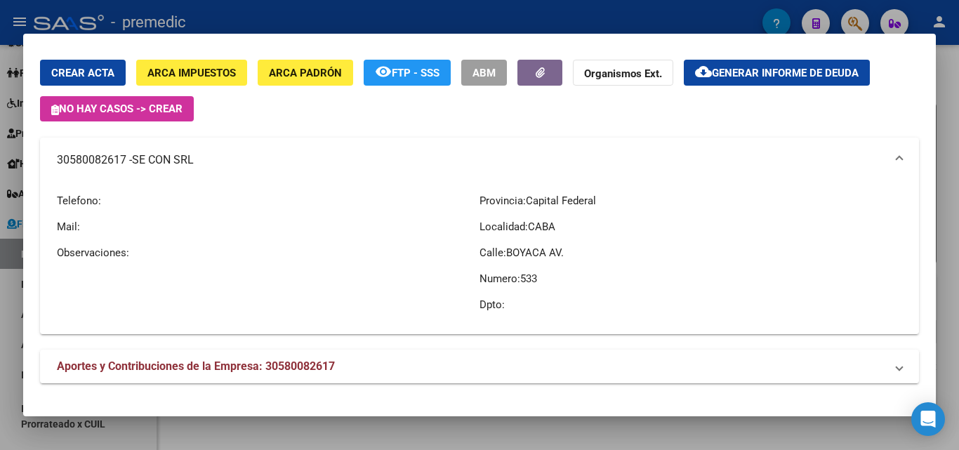
click at [950, 110] on div at bounding box center [479, 225] width 959 height 450
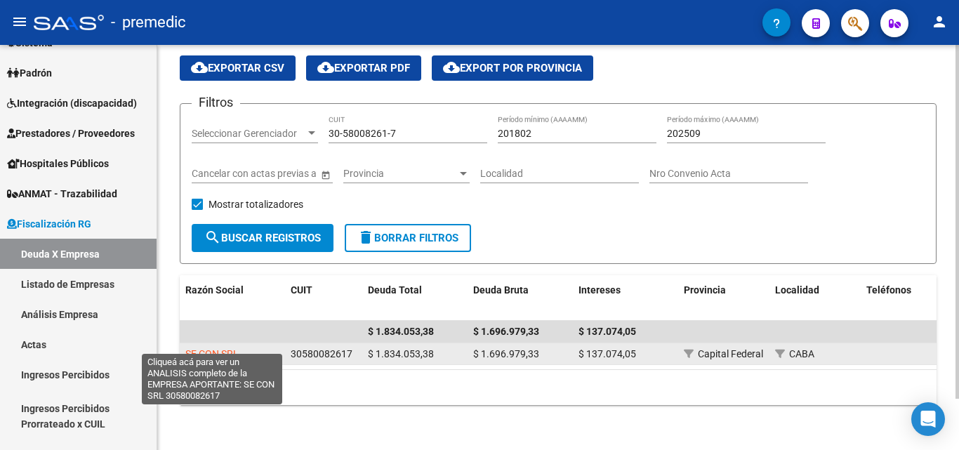
click at [230, 348] on span "SE CON SRL" at bounding box center [211, 353] width 53 height 11
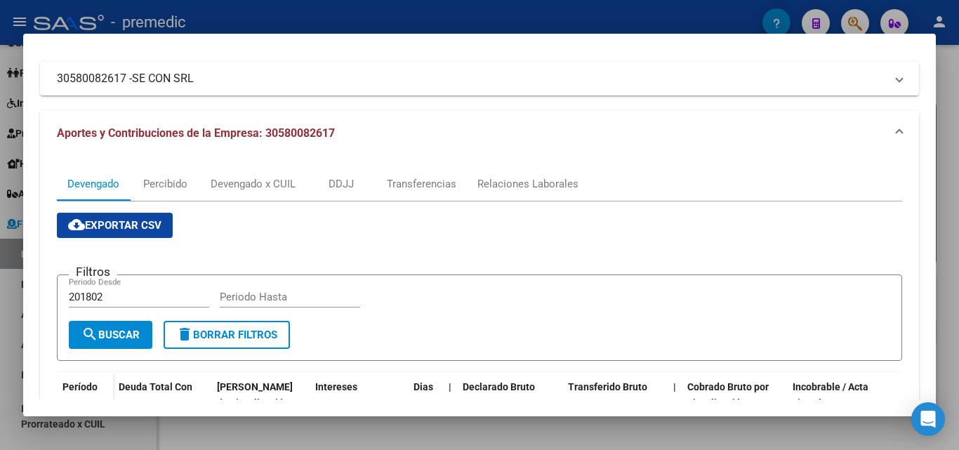
scroll to position [0, 0]
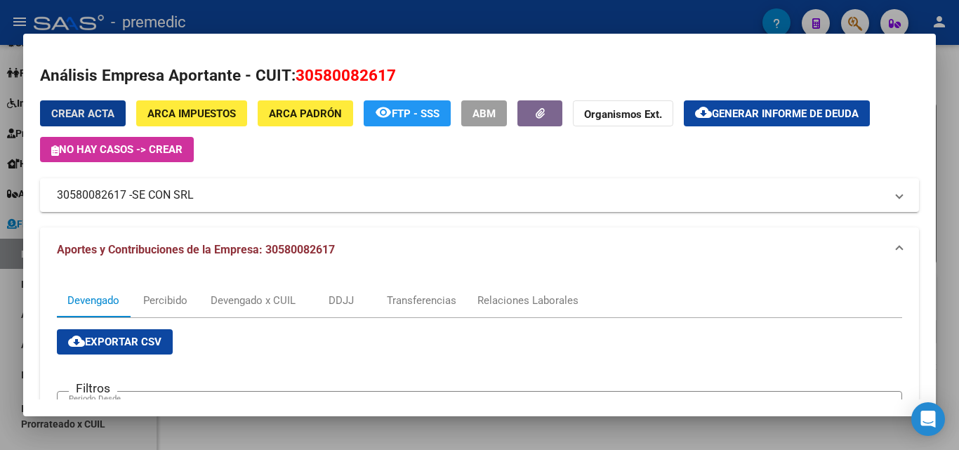
click at [324, 103] on button "ARCA Padrón" at bounding box center [305, 113] width 95 height 26
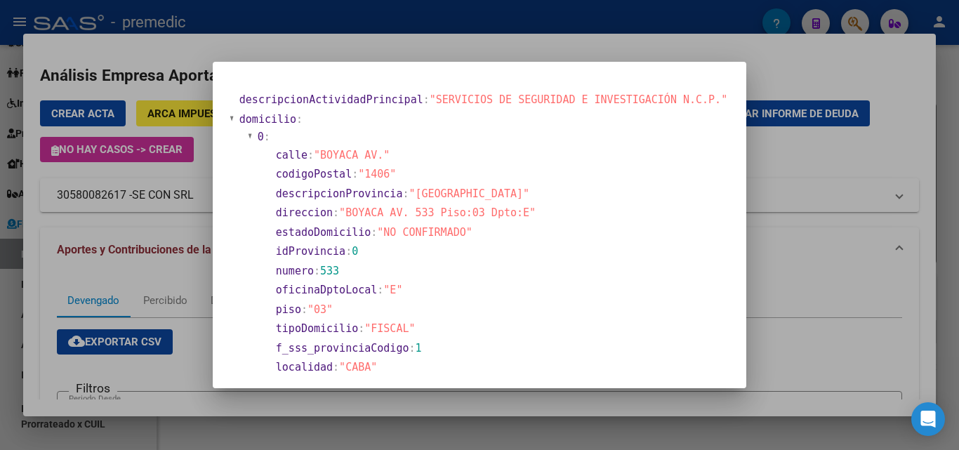
drag, startPoint x: 372, startPoint y: 213, endPoint x: 530, endPoint y: 213, distance: 157.9
click at [530, 213] on span ""BOYACA AV. 533 Piso:03 Dpto:E"" at bounding box center [437, 212] width 197 height 13
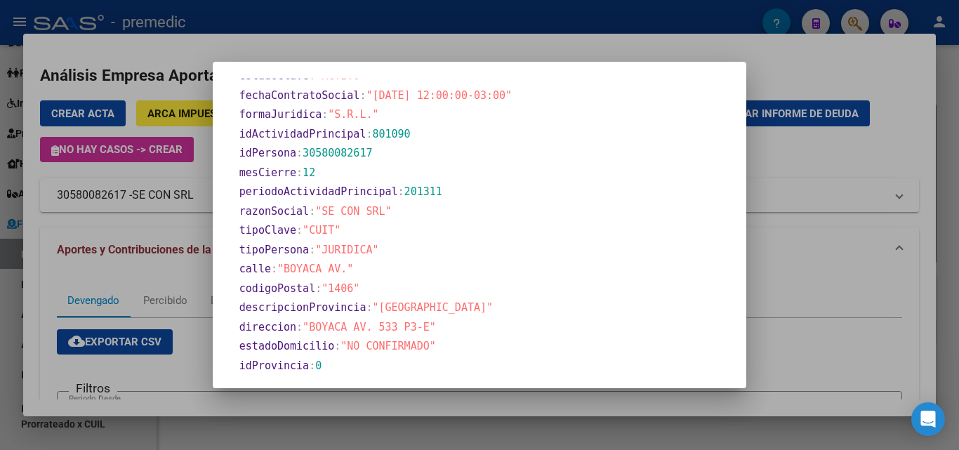
scroll to position [566, 0]
drag, startPoint x: 343, startPoint y: 330, endPoint x: 444, endPoint y: 331, distance: 101.1
click at [444, 331] on section "direccion : "BOYACA AV. 533 P3-E"" at bounding box center [483, 328] width 488 height 16
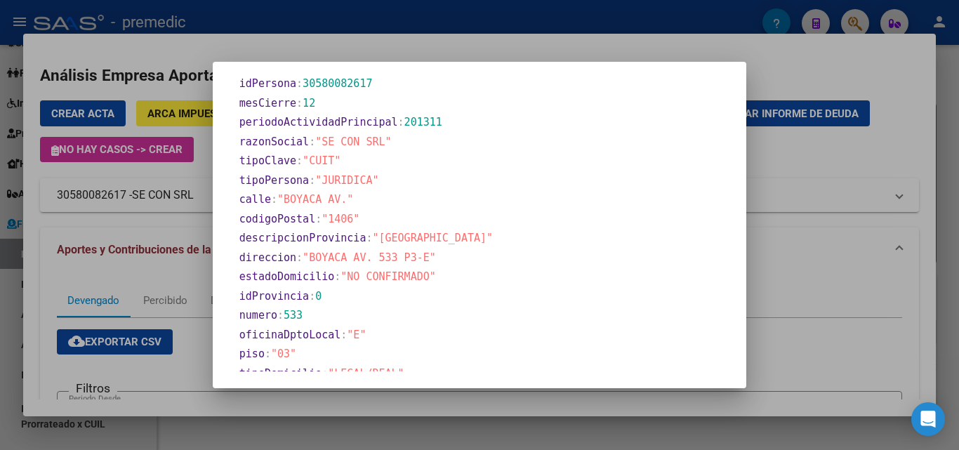
click at [370, 272] on span ""NO CONFIRMADO"" at bounding box center [387, 276] width 95 height 13
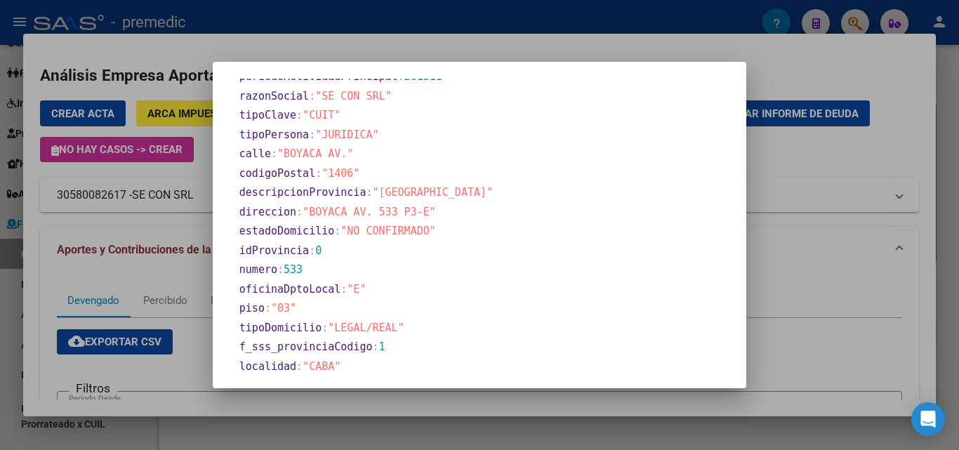
scroll to position [706, 0]
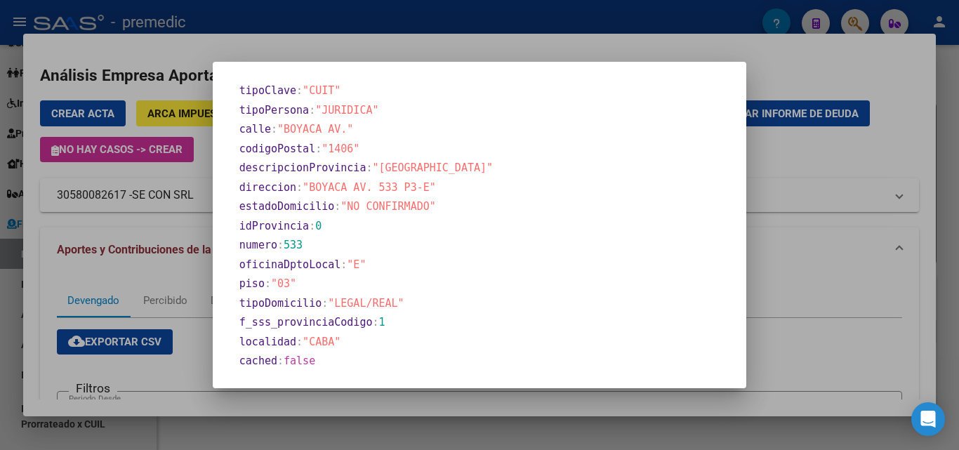
click at [345, 258] on span ":" at bounding box center [343, 264] width 6 height 13
click at [363, 266] on span ""E"" at bounding box center [356, 264] width 19 height 13
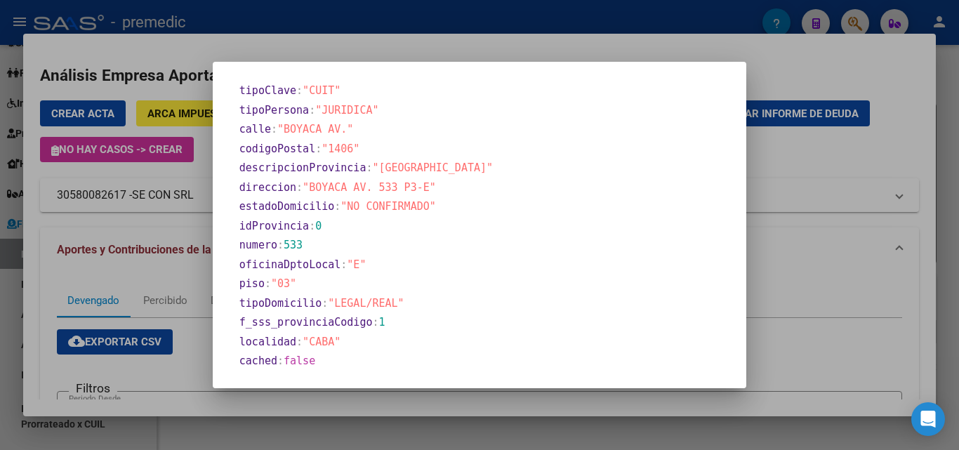
drag, startPoint x: 317, startPoint y: 289, endPoint x: 241, endPoint y: 270, distance: 77.5
click at [241, 270] on mat-dialog-content "descripcionActividadPrincipal : "SERVICIOS DE SEGURIDAD E INVESTIGACIÓN N.C.P."…" at bounding box center [479, 225] width 533 height 293
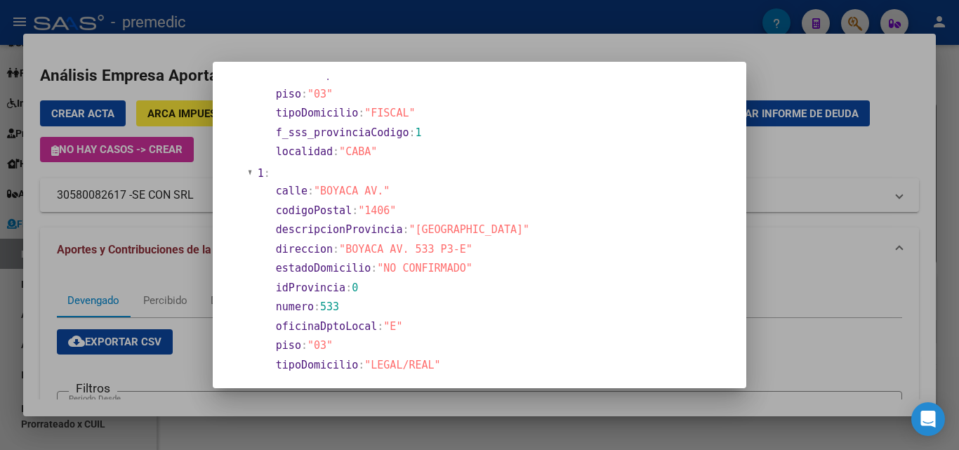
scroll to position [215, 0]
drag, startPoint x: 374, startPoint y: 209, endPoint x: 435, endPoint y: 218, distance: 61.0
click at [435, 218] on section "codigoPostal : "1406"" at bounding box center [499, 212] width 447 height 16
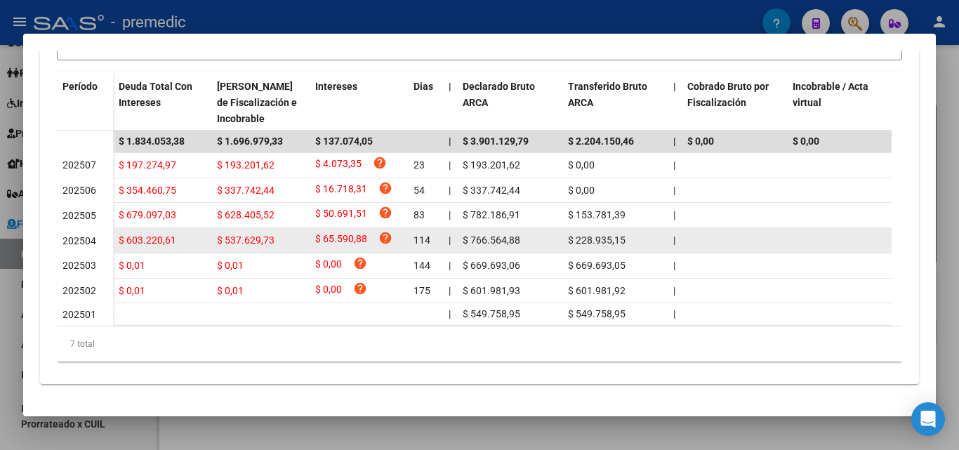
scroll to position [362, 0]
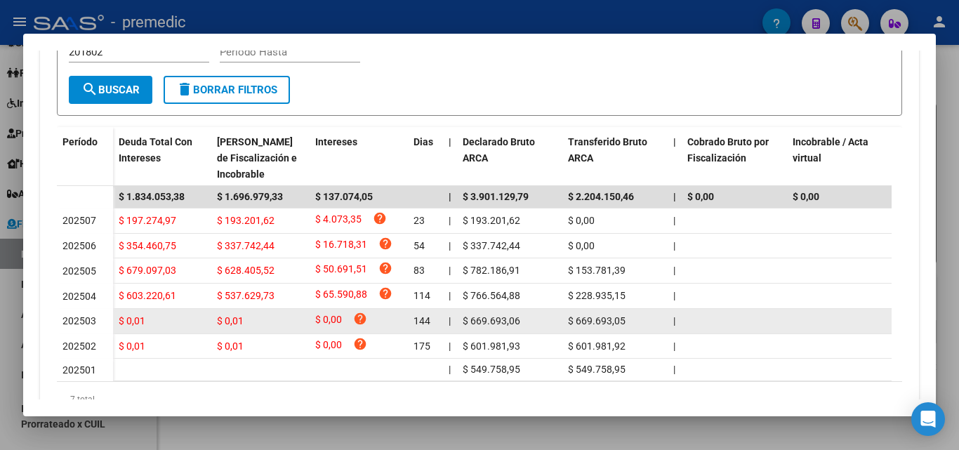
drag, startPoint x: 162, startPoint y: 293, endPoint x: 460, endPoint y: 316, distance: 298.5
click at [460, 316] on datatable-scroller "$ 1.834.053,38 $ 1.696.979,33 $ 137.074,05 | $ 3.901.129,79 $ 2.204.150,46 | $ …" at bounding box center [474, 283] width 835 height 195
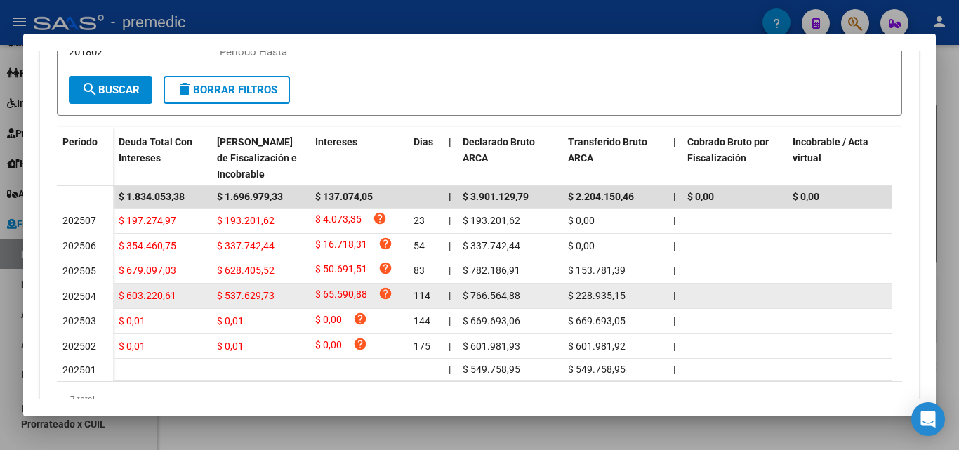
click at [260, 294] on span "$ 537.629,73" at bounding box center [246, 295] width 58 height 11
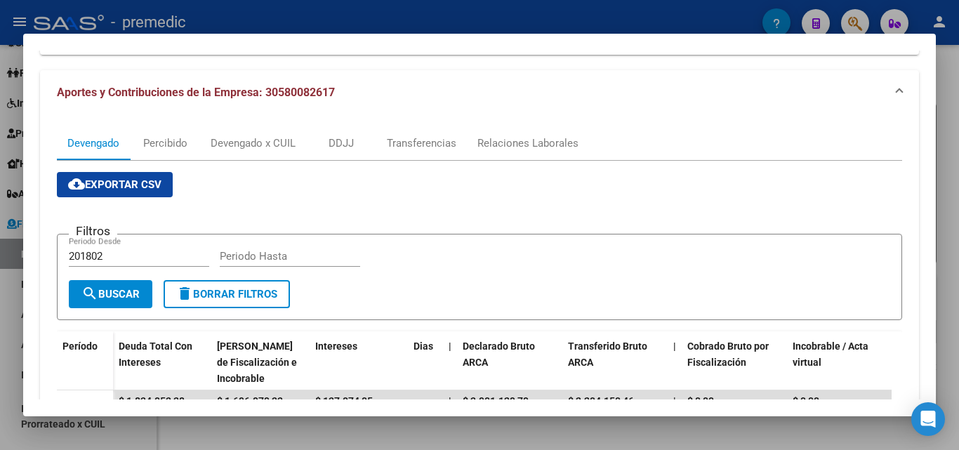
scroll to position [151, 0]
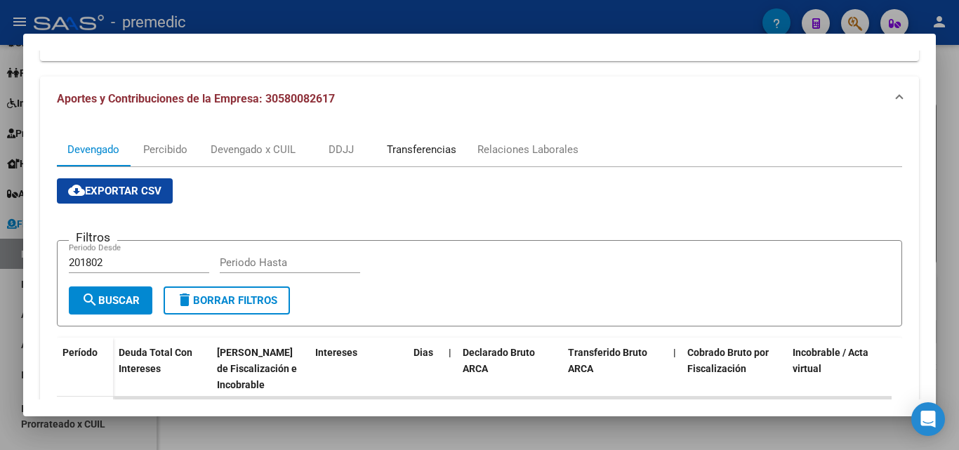
click at [456, 146] on div "Transferencias" at bounding box center [421, 149] width 69 height 15
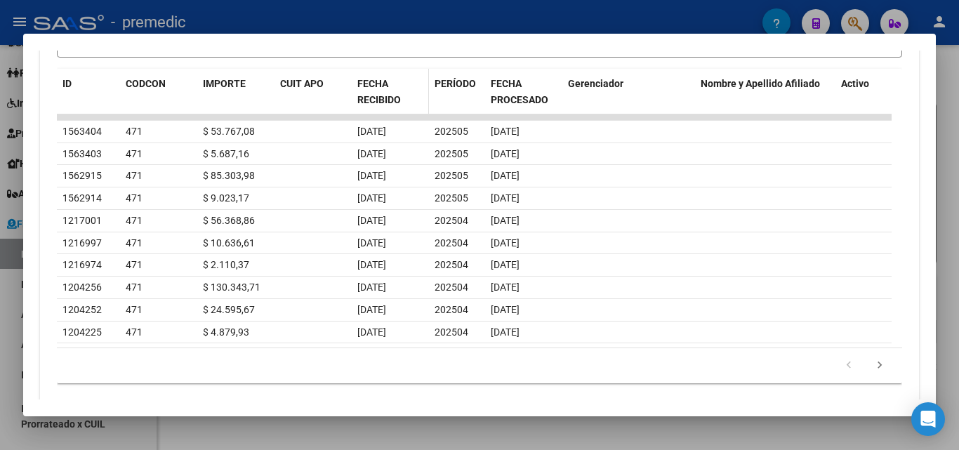
scroll to position [526, 0]
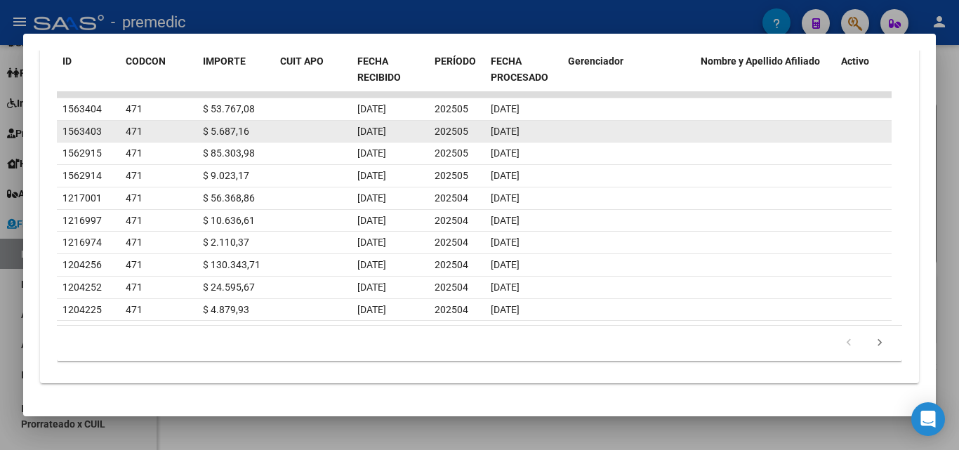
drag, startPoint x: 356, startPoint y: 100, endPoint x: 451, endPoint y: 123, distance: 98.1
click at [450, 121] on datatable-scroller "1563404 471 $ 53.767,08 [DATE] 202505 [DATE] 1563403 471 $ 5.687,16 [DATE] 2025…" at bounding box center [474, 207] width 835 height 230
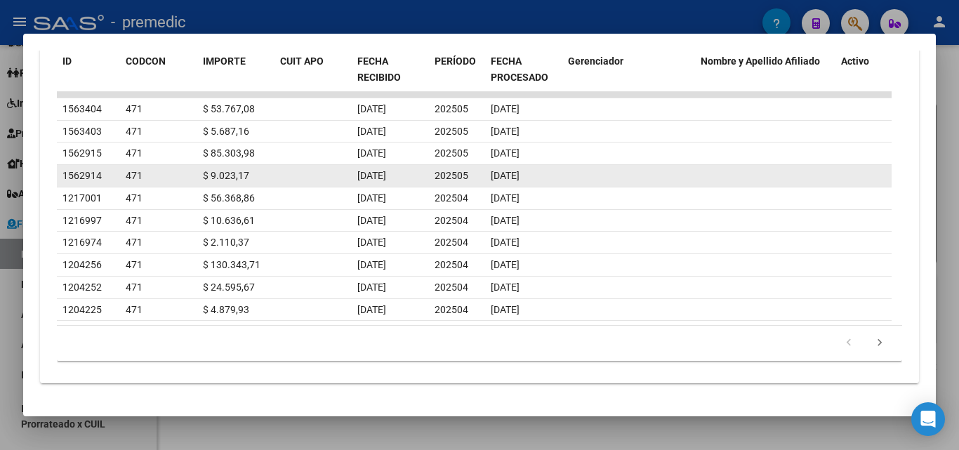
click at [480, 179] on datatable-body-cell "202505" at bounding box center [457, 176] width 56 height 22
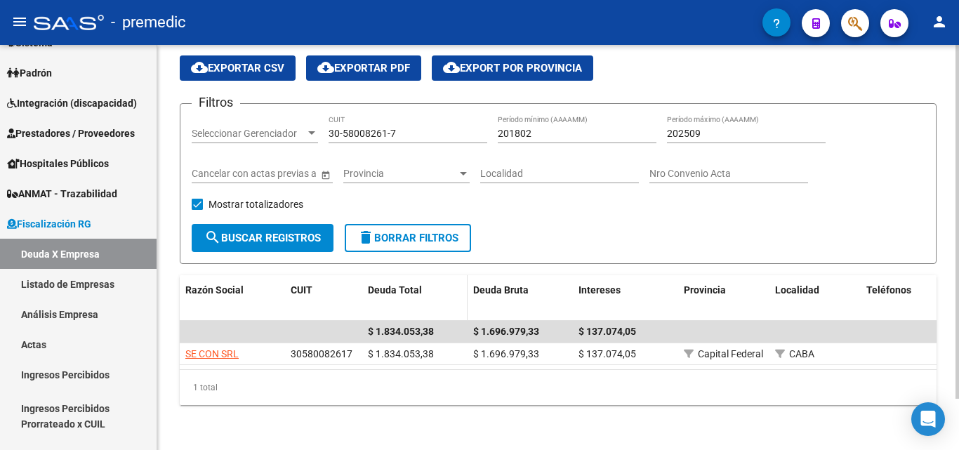
scroll to position [0, 0]
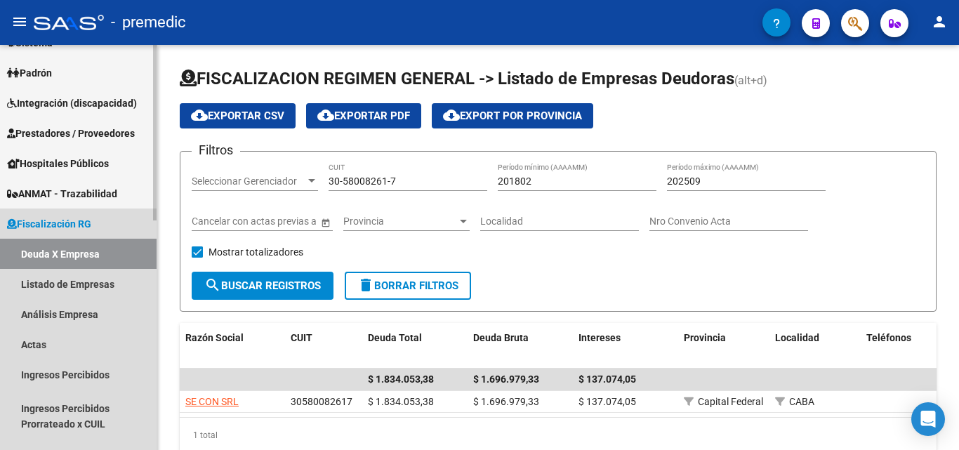
click at [74, 251] on link "Deuda X Empresa" at bounding box center [78, 254] width 157 height 30
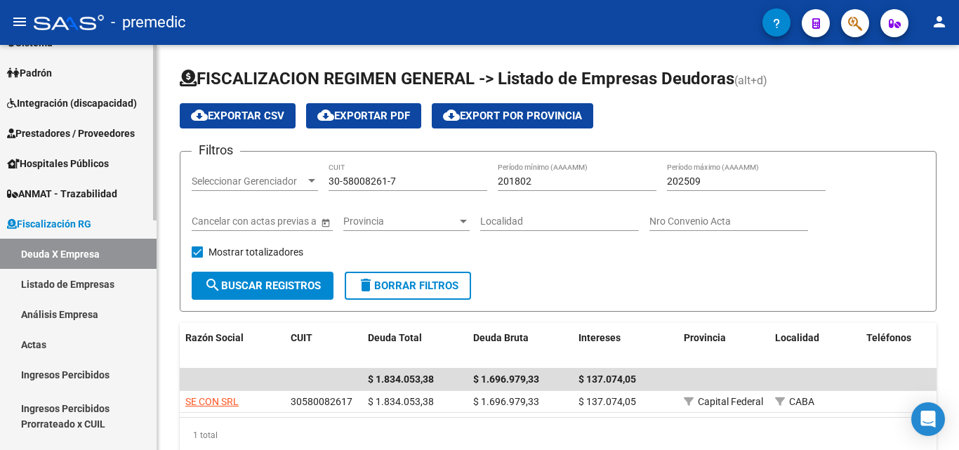
click at [69, 281] on link "Listado de Empresas" at bounding box center [78, 284] width 157 height 30
